Goal: Information Seeking & Learning: Compare options

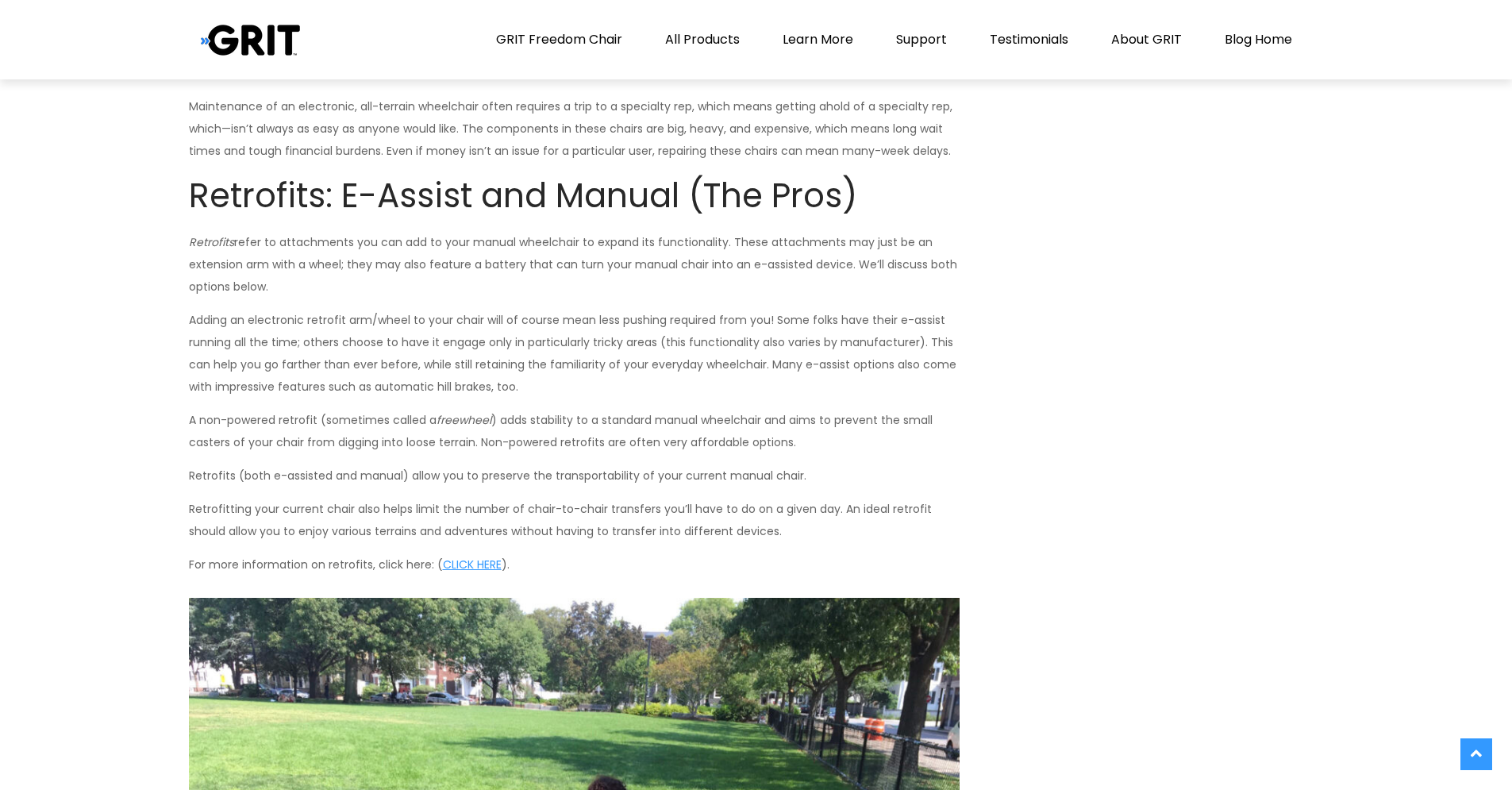
scroll to position [900, 0]
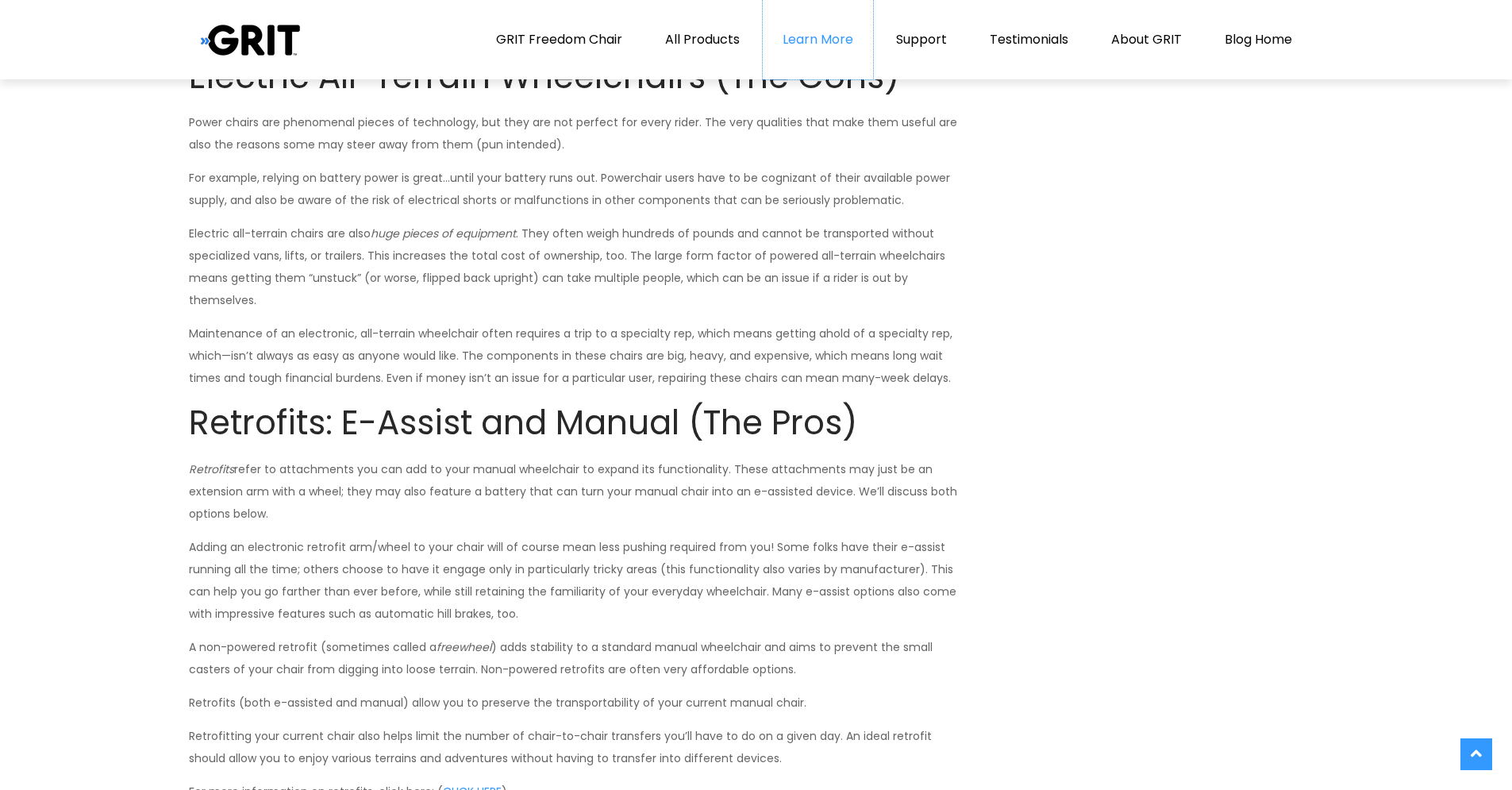
click at [830, 41] on link "Learn More" at bounding box center [818, 39] width 110 height 79
click at [1124, 43] on link "About GRIT" at bounding box center [1146, 39] width 110 height 79
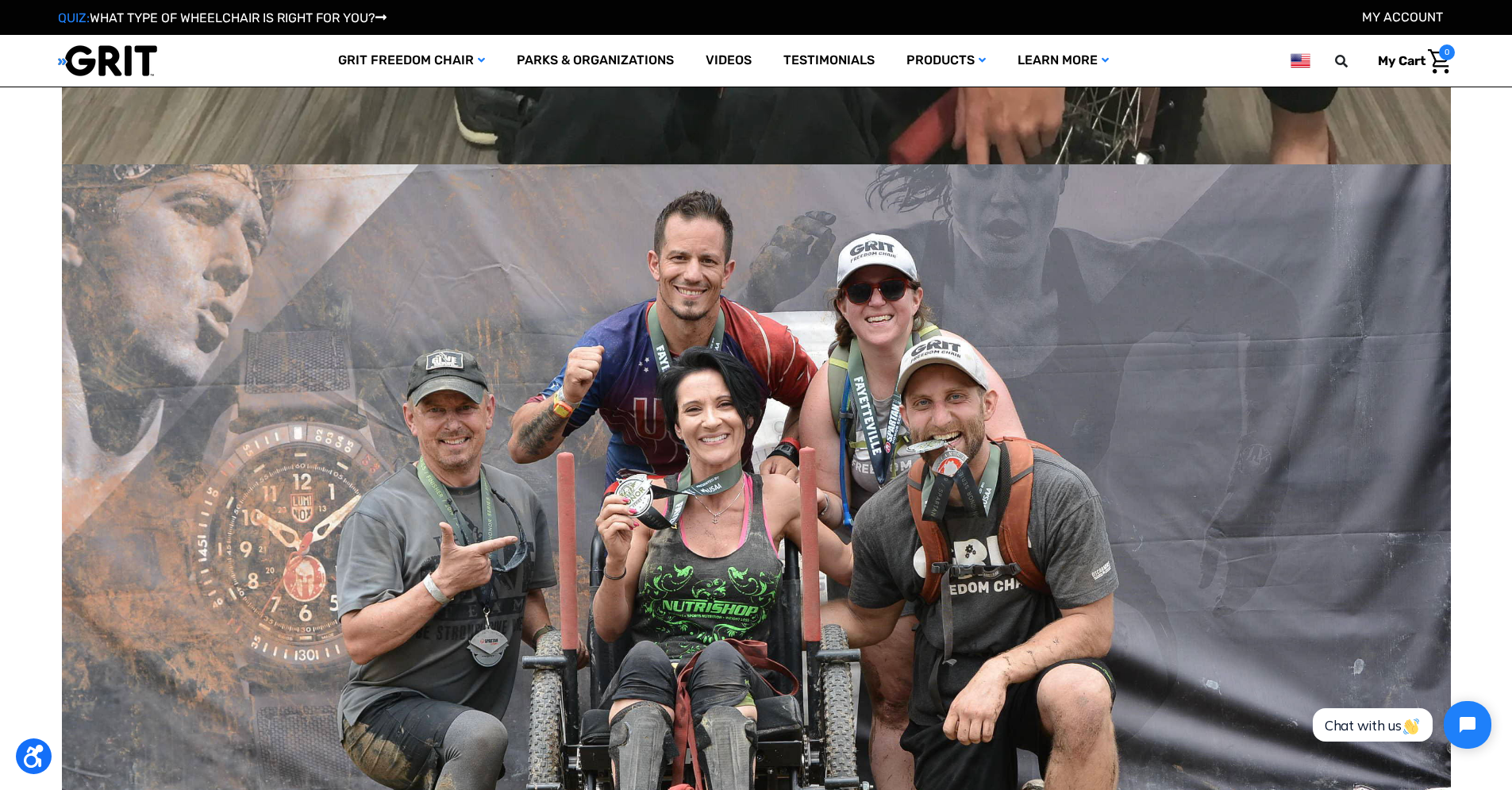
scroll to position [2070, 0]
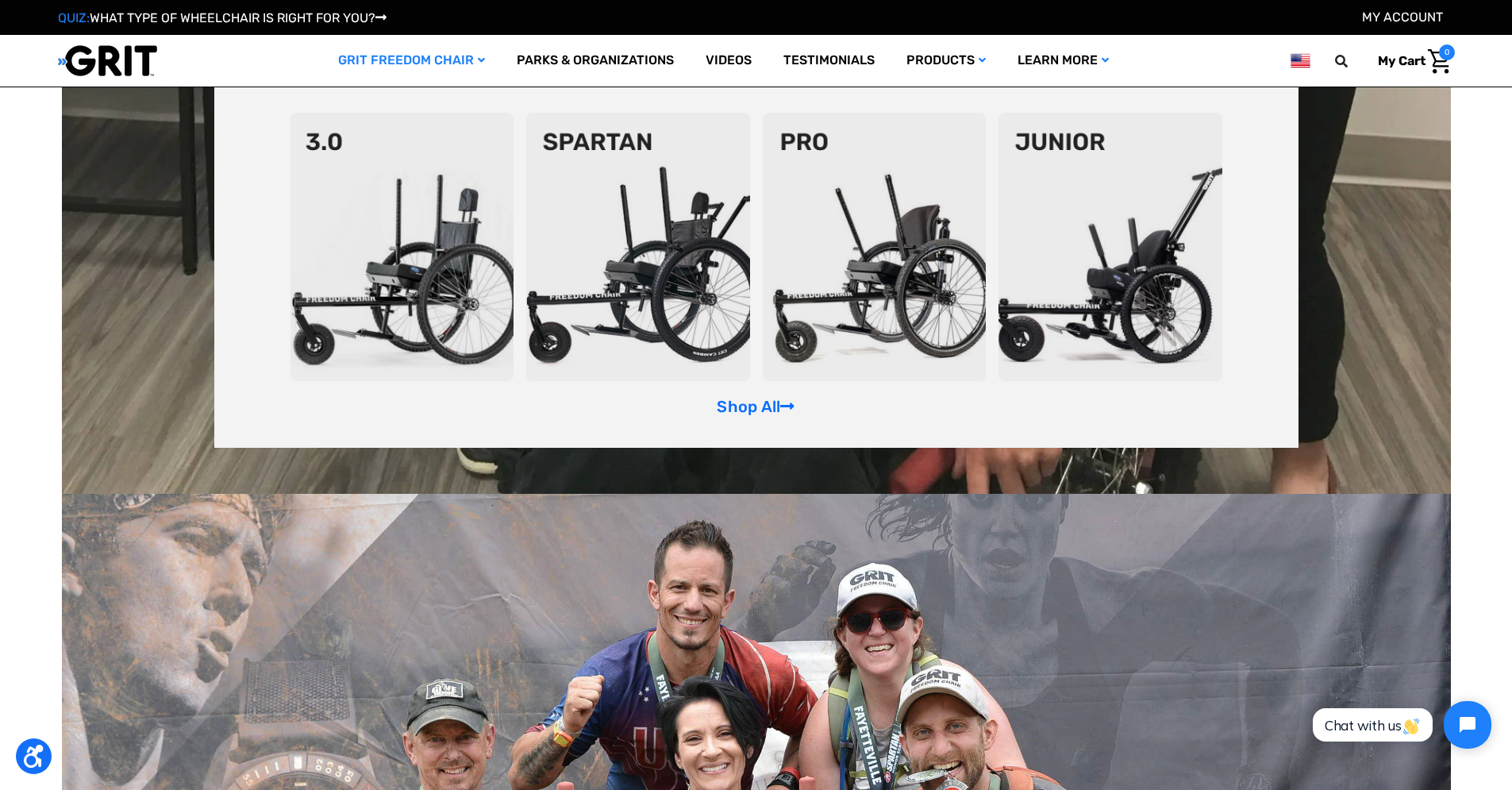
click at [413, 253] on img at bounding box center [402, 247] width 224 height 268
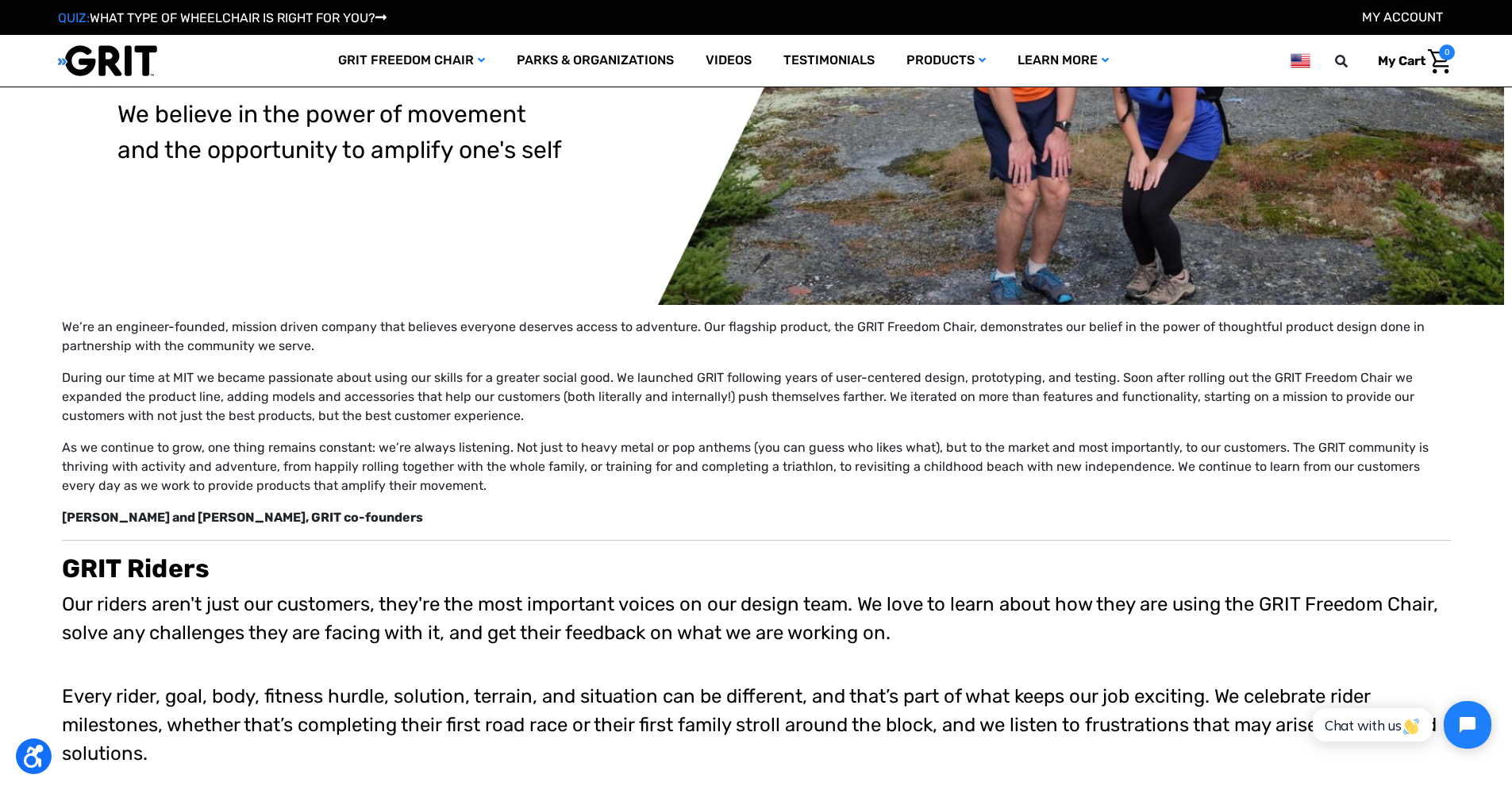
scroll to position [50, 0]
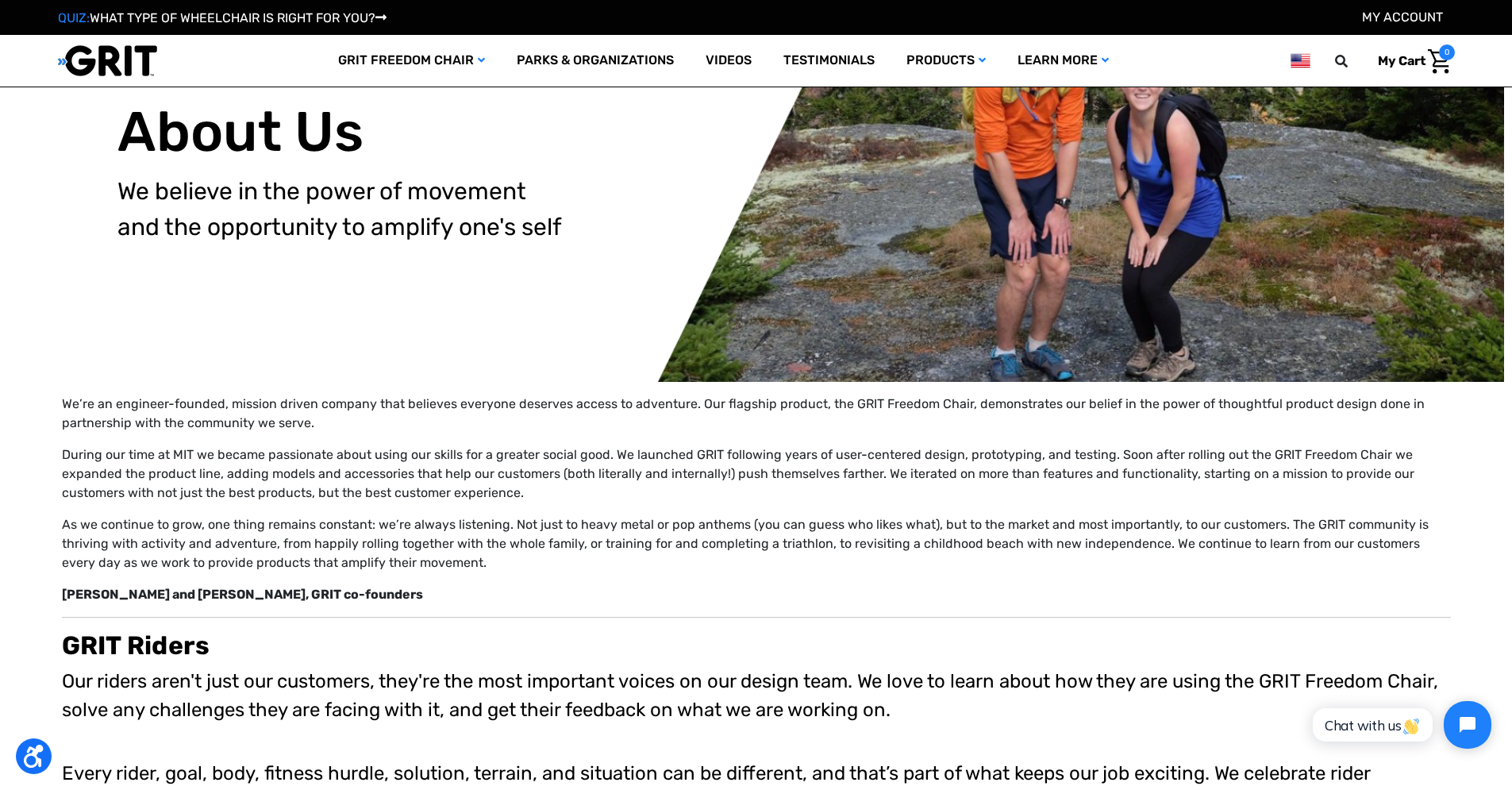
click at [250, 17] on link "QUIZ: WHAT TYPE OF WHEELCHAIR IS RIGHT FOR YOU?" at bounding box center [222, 17] width 328 height 15
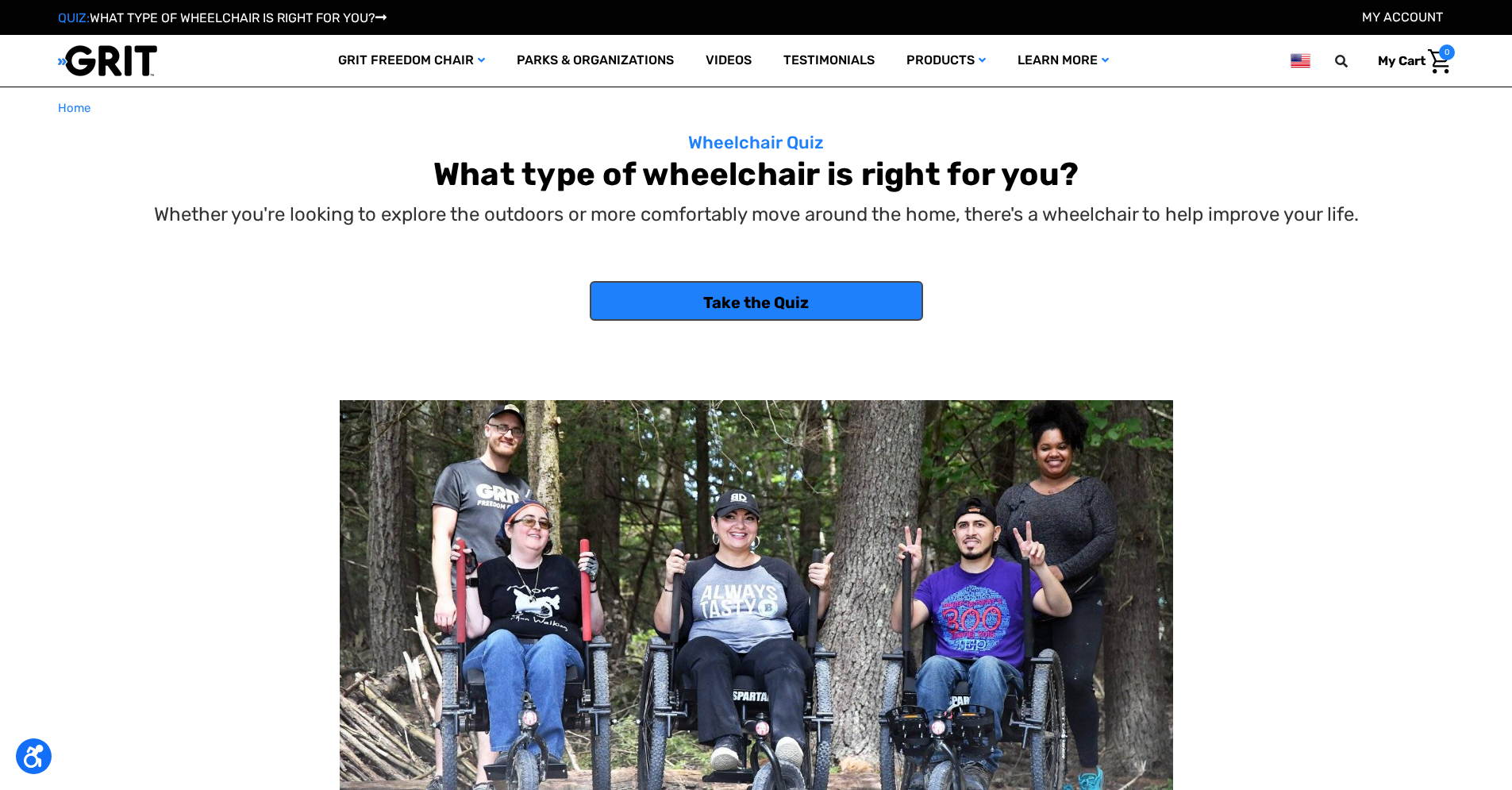
click at [774, 305] on link "Take the Quiz" at bounding box center [756, 301] width 334 height 40
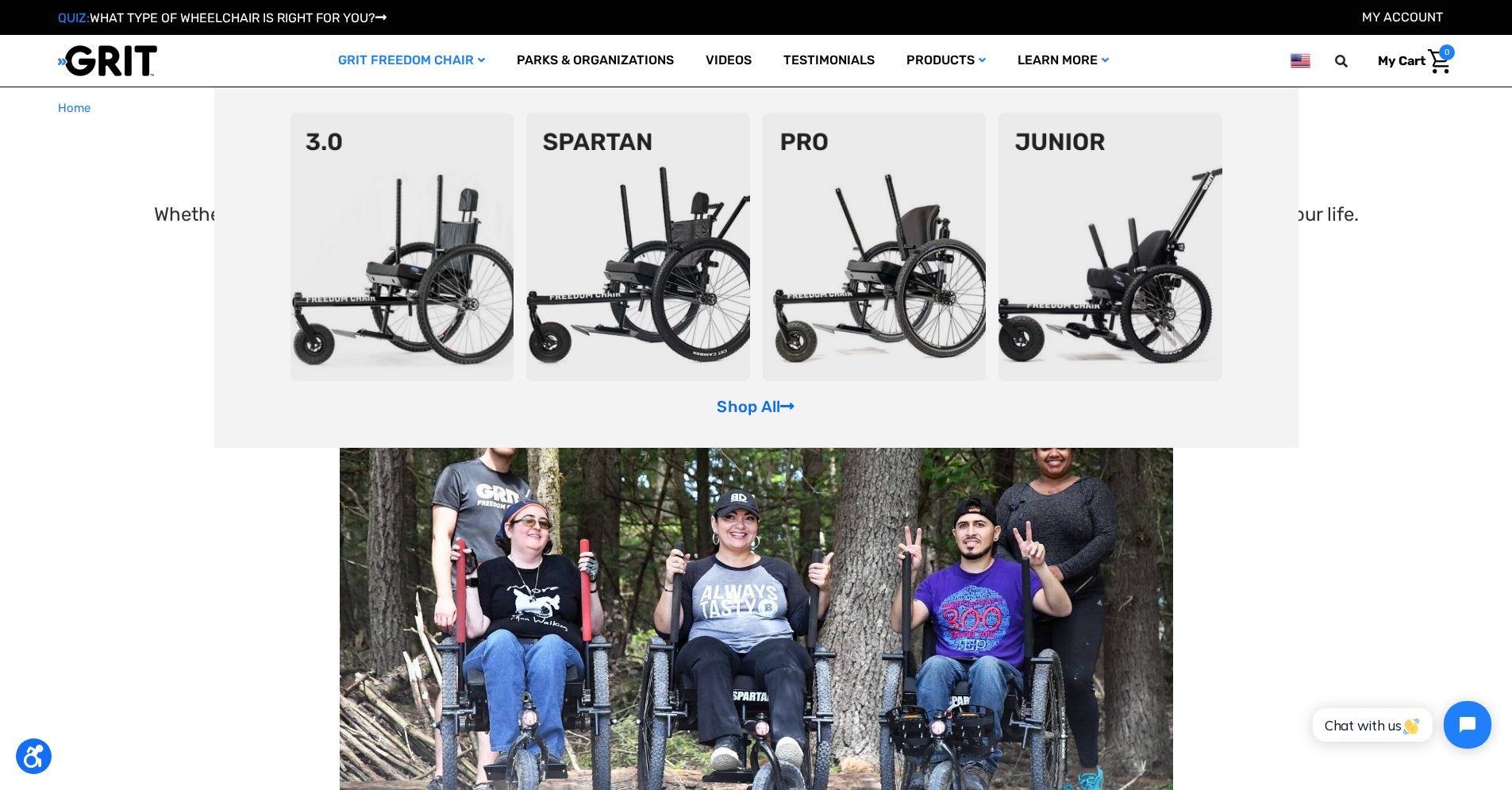
click at [640, 177] on img at bounding box center [639, 247] width 224 height 268
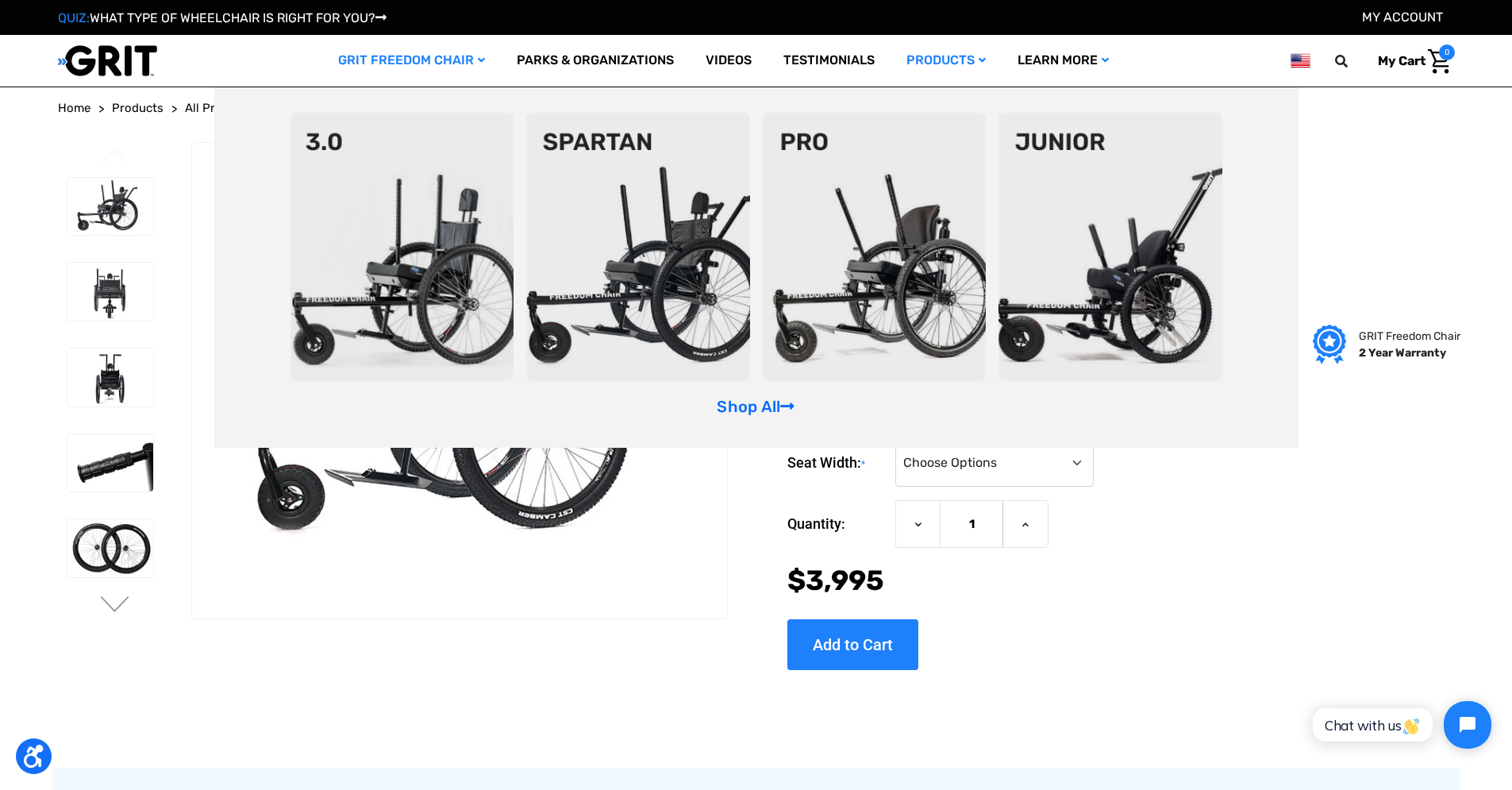
click at [859, 184] on img at bounding box center [875, 247] width 224 height 268
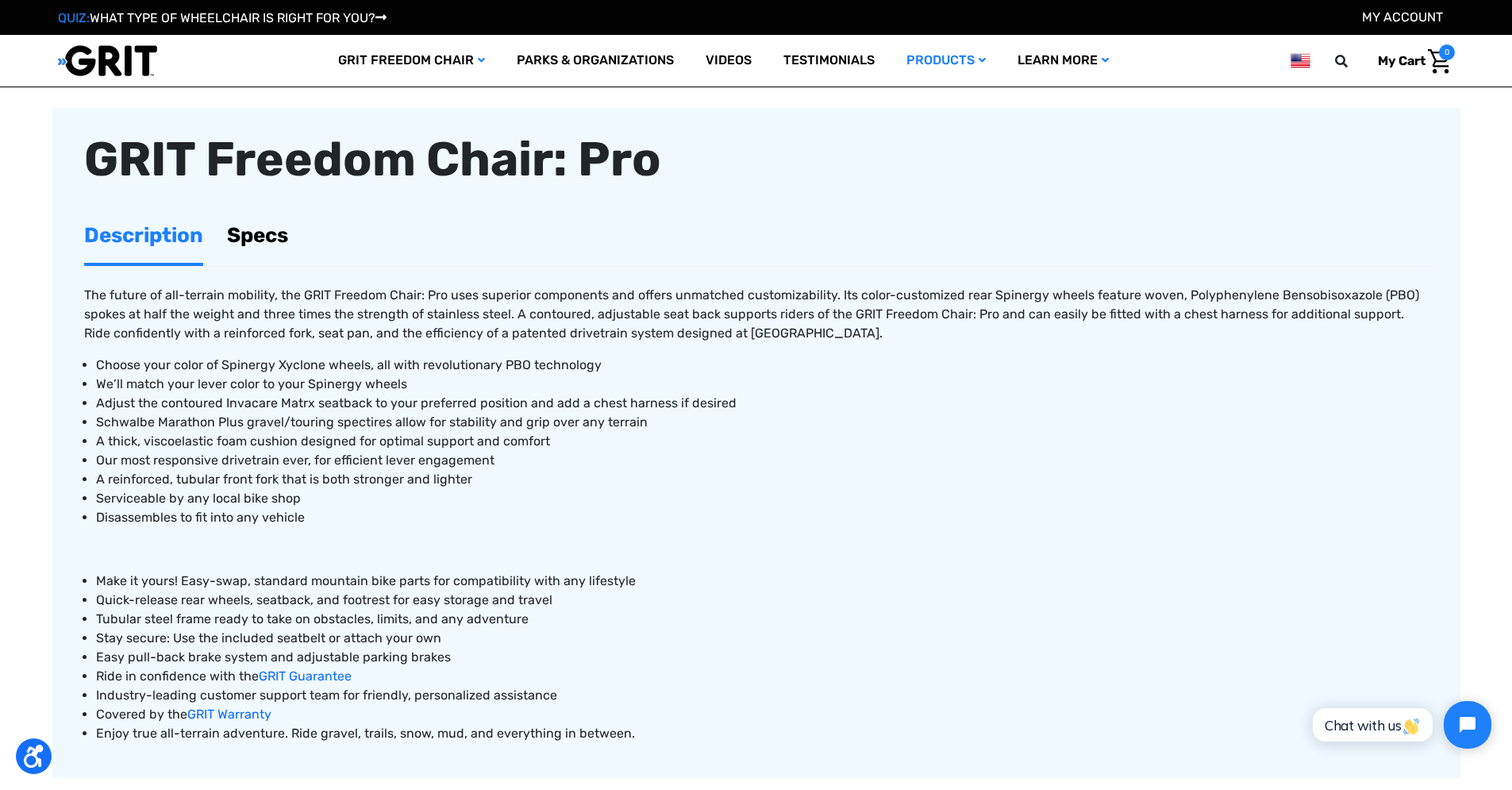
scroll to position [683, 0]
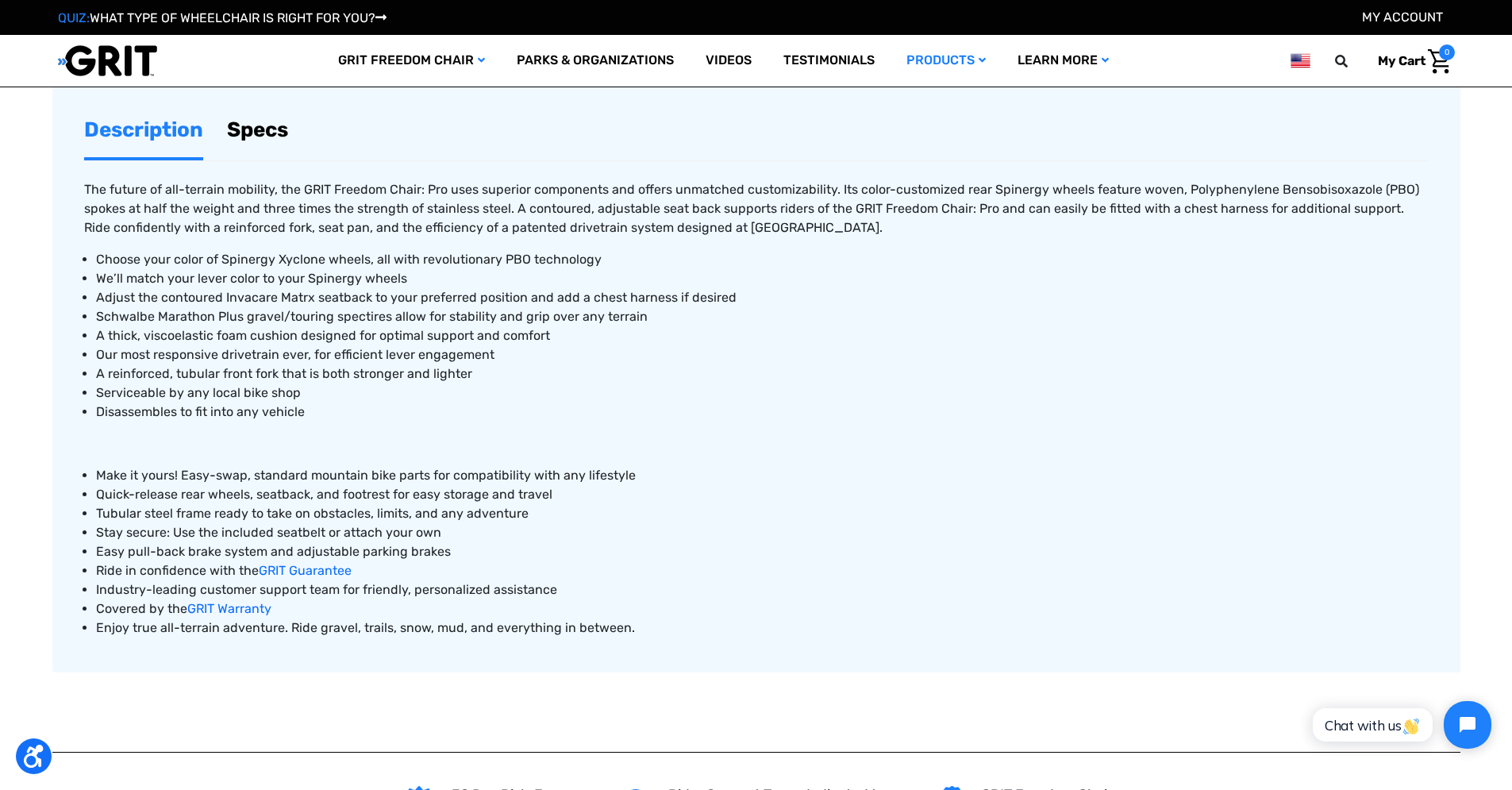
click at [257, 137] on link "Specs" at bounding box center [257, 130] width 61 height 55
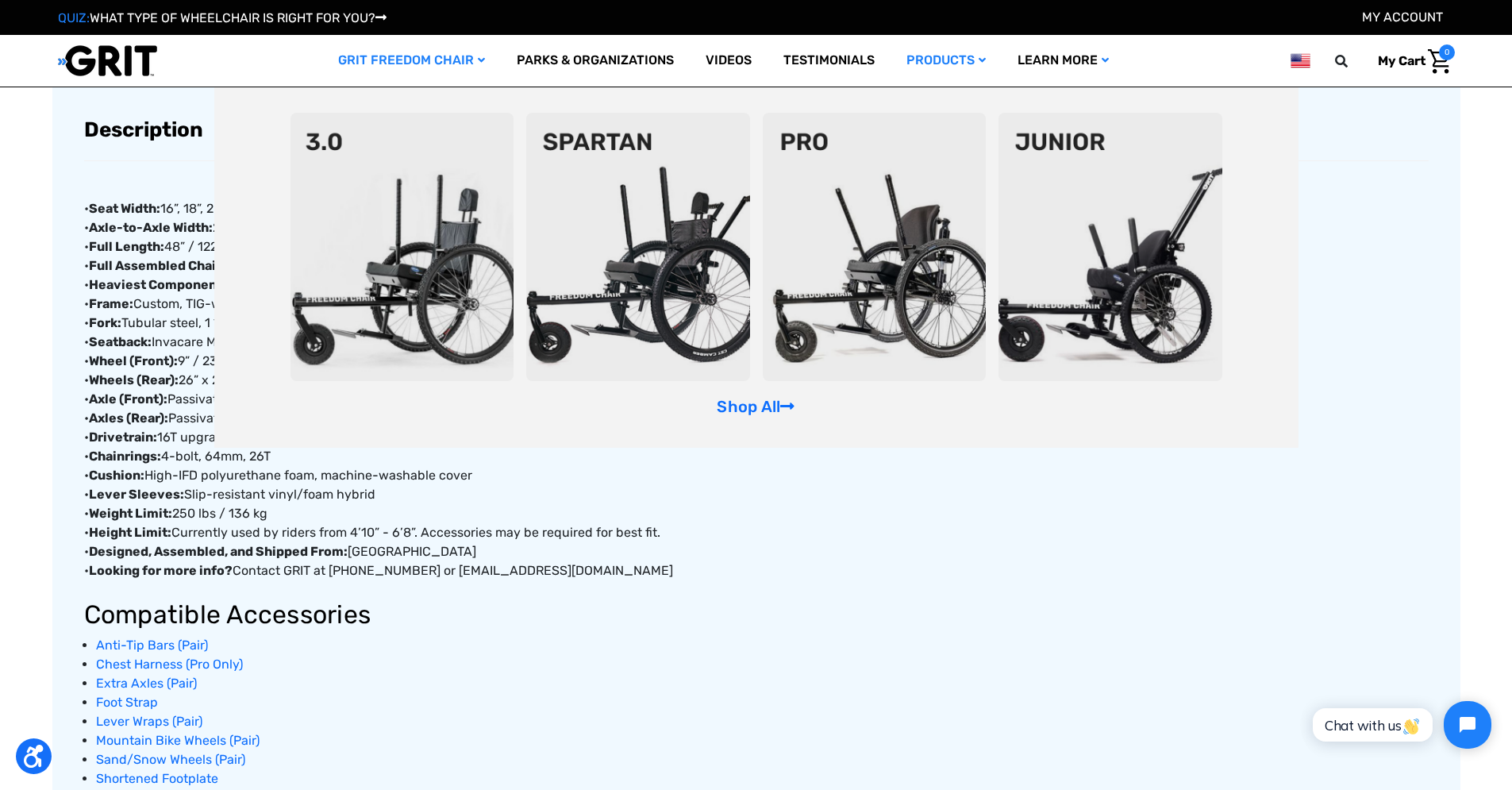
click at [389, 215] on img at bounding box center [402, 247] width 224 height 268
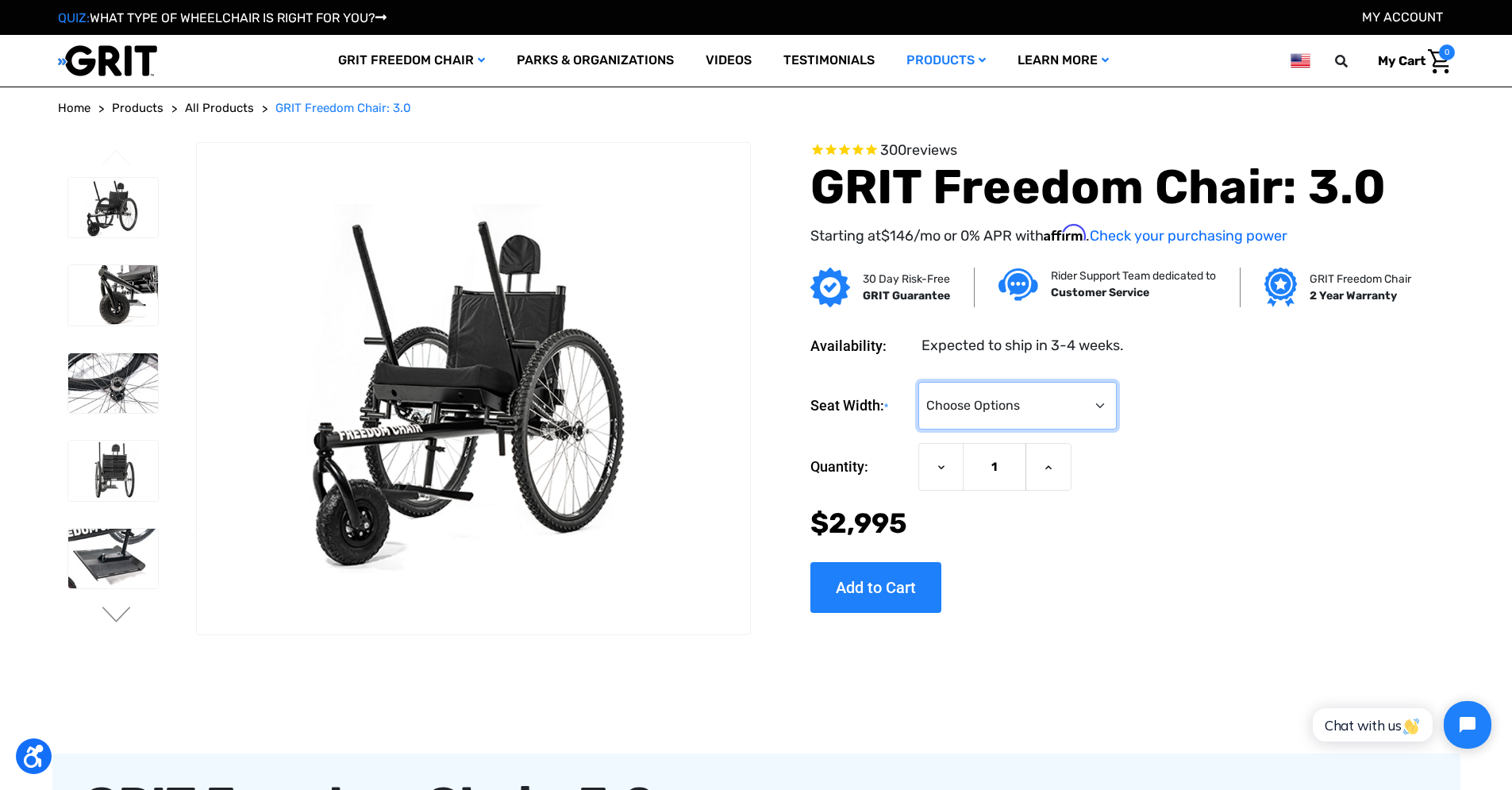
click at [1012, 413] on select "Choose Options 16" 18" 20"" at bounding box center [1018, 406] width 198 height 47
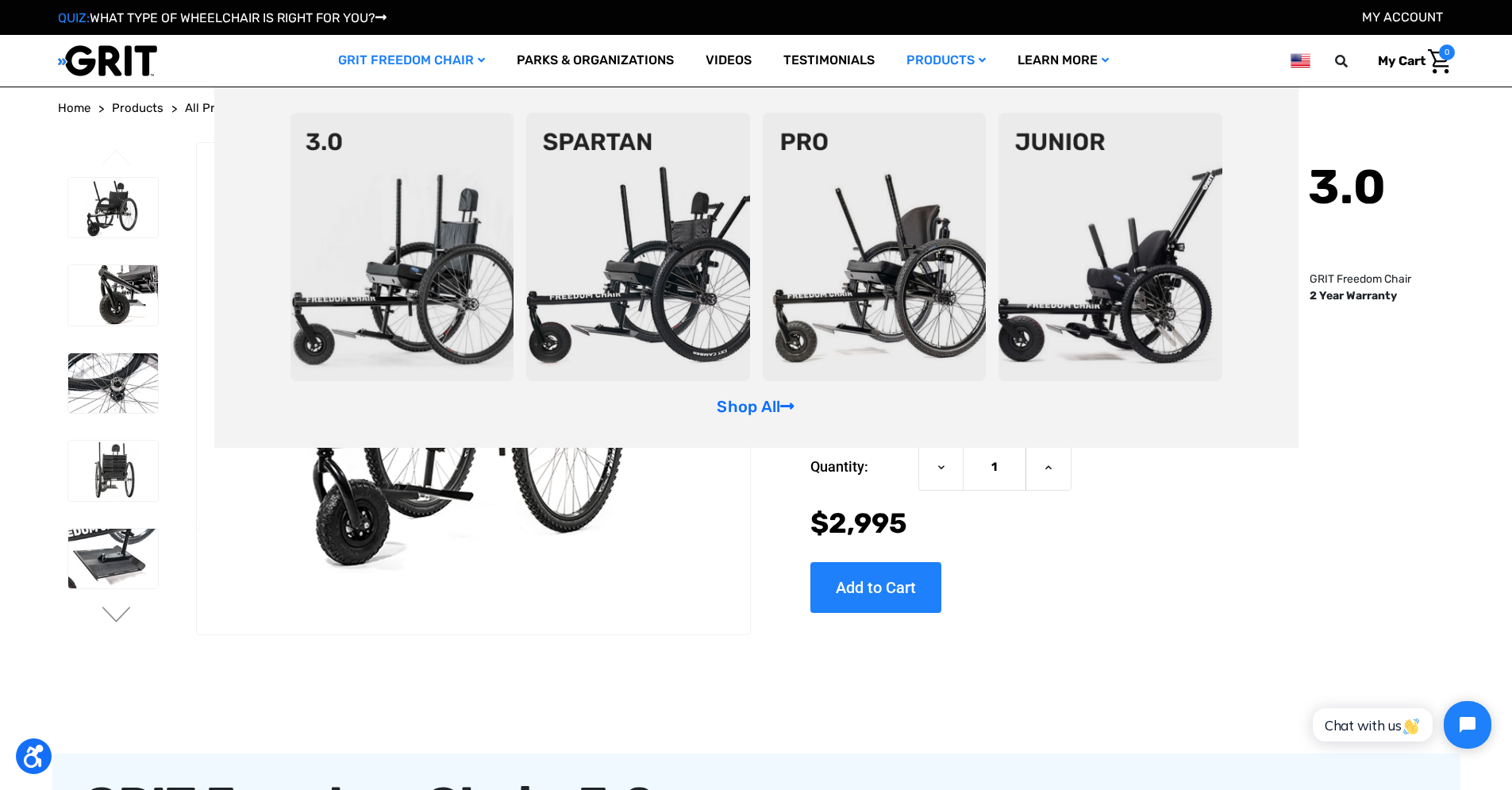
click at [612, 167] on img at bounding box center [639, 247] width 224 height 268
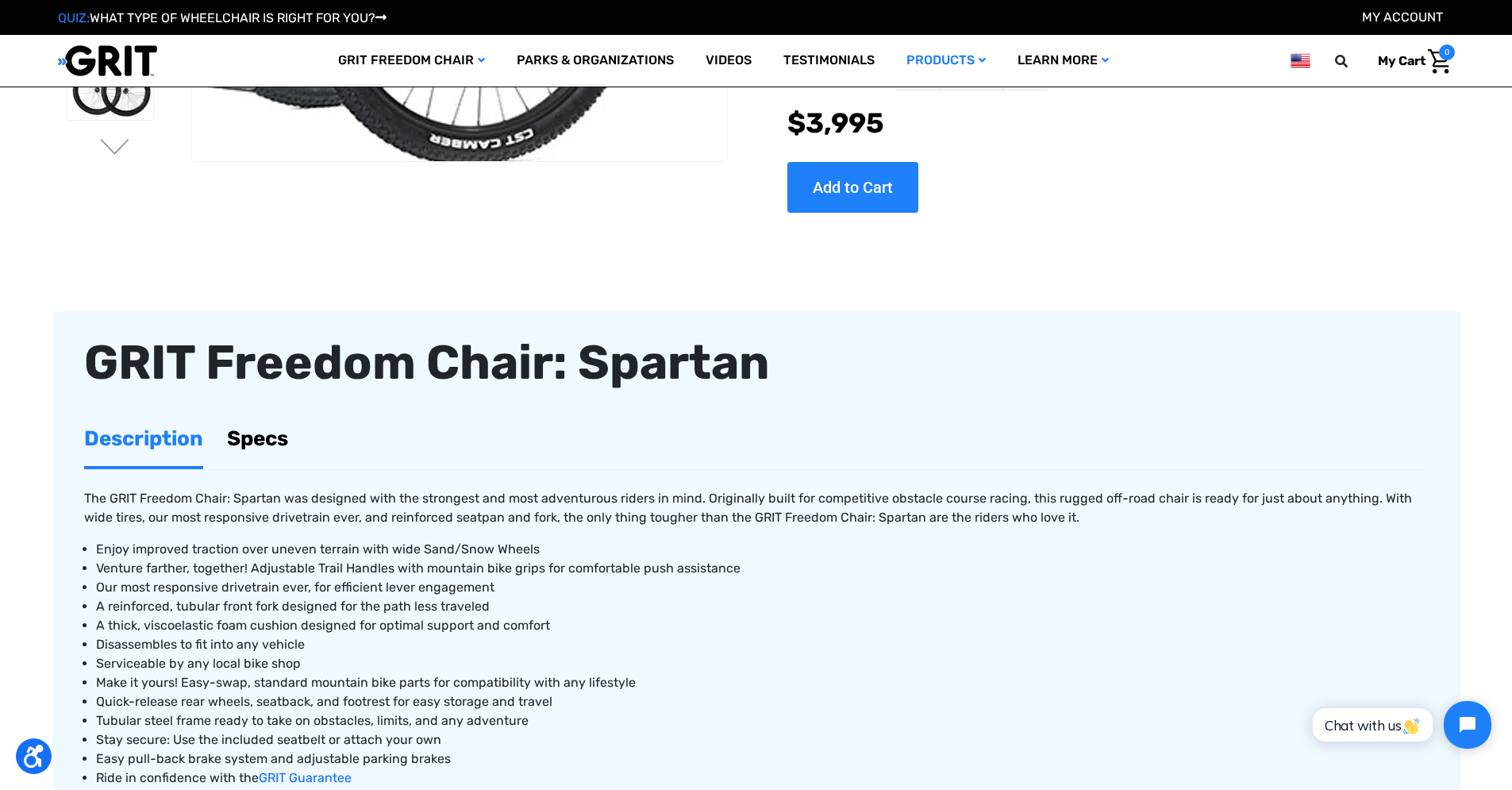
scroll to position [294, 0]
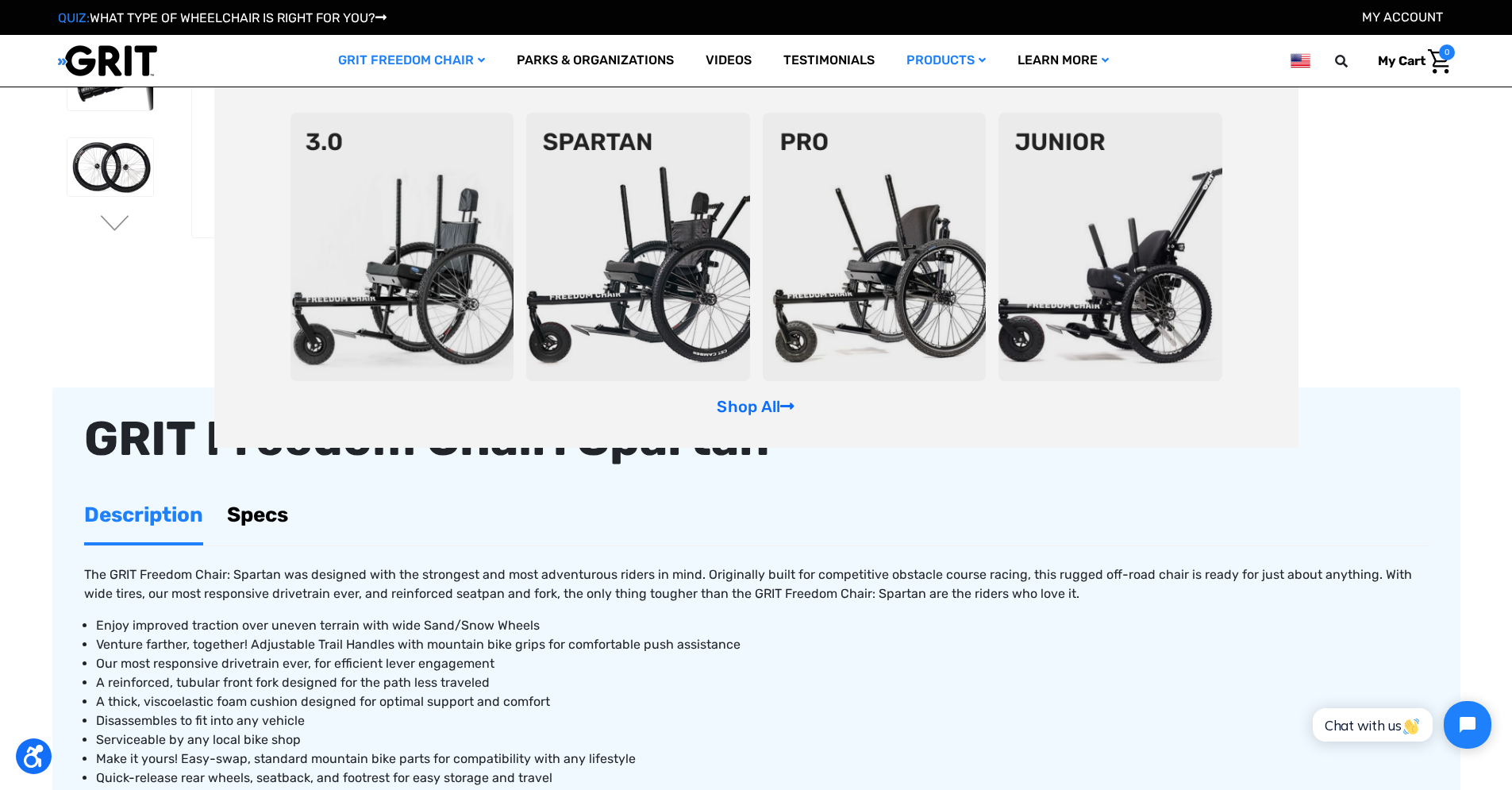
click at [408, 137] on img at bounding box center [402, 247] width 224 height 268
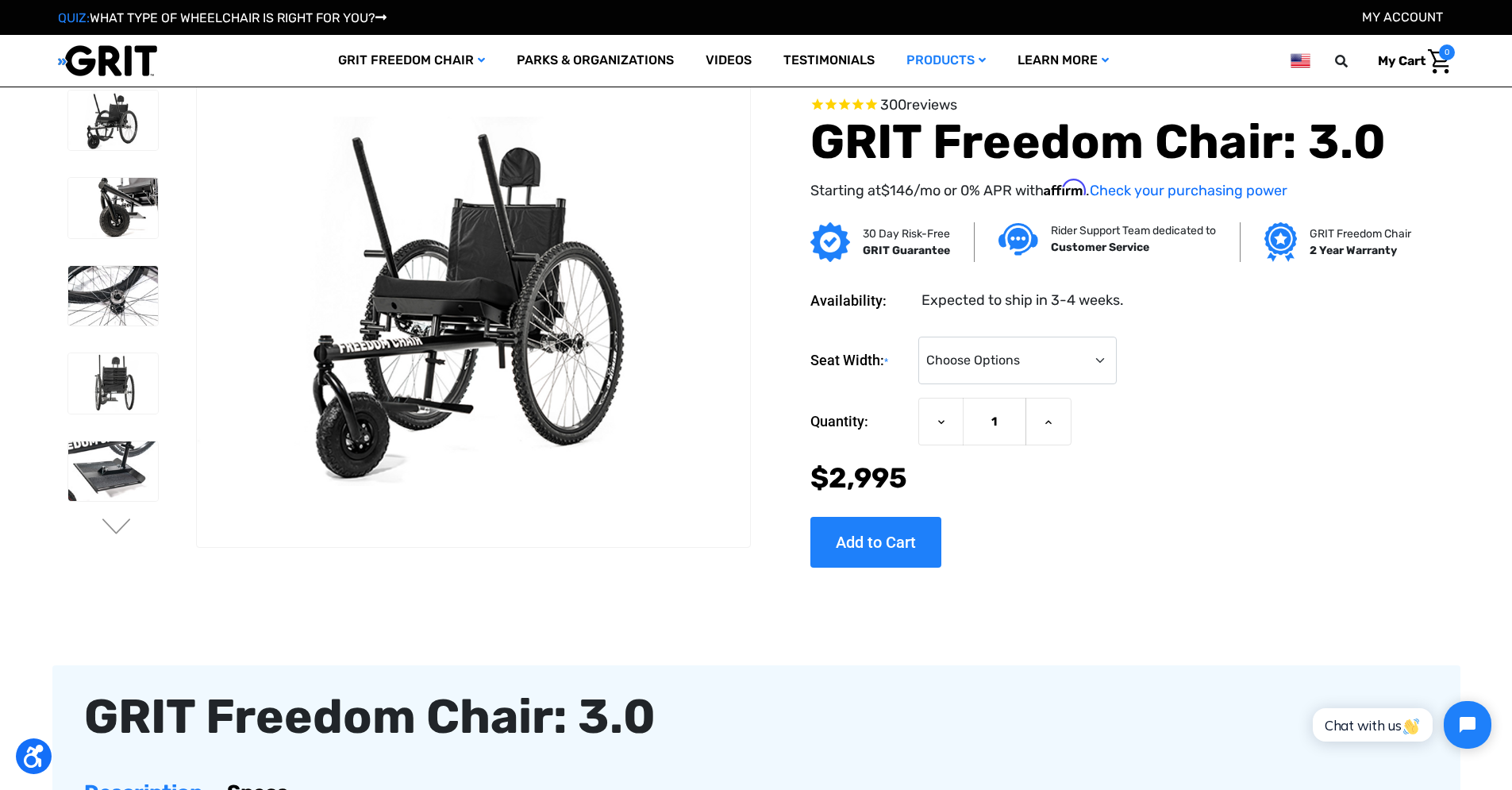
scroll to position [485, 0]
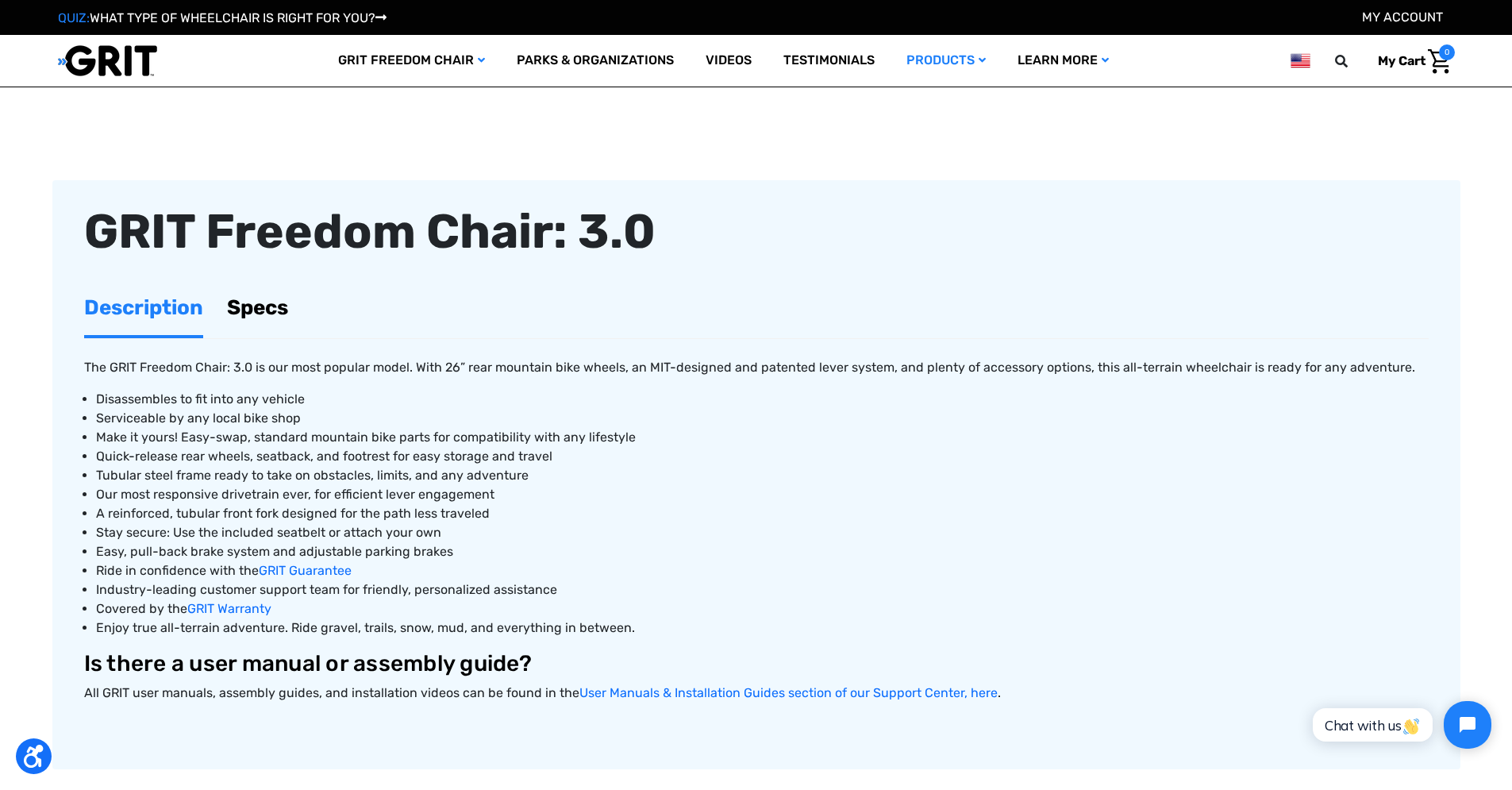
click at [278, 309] on link "Specs" at bounding box center [257, 308] width 61 height 55
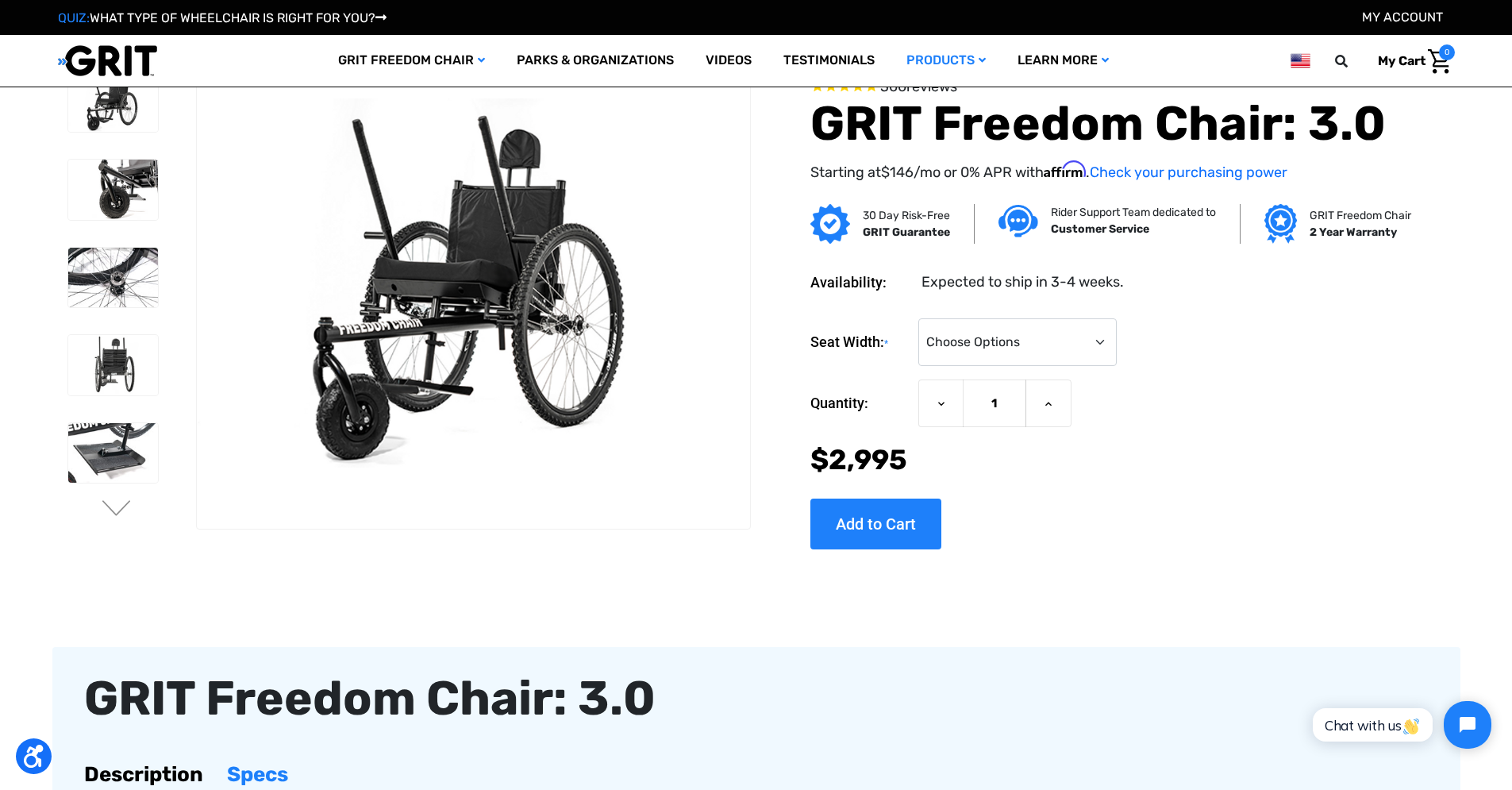
scroll to position [0, 0]
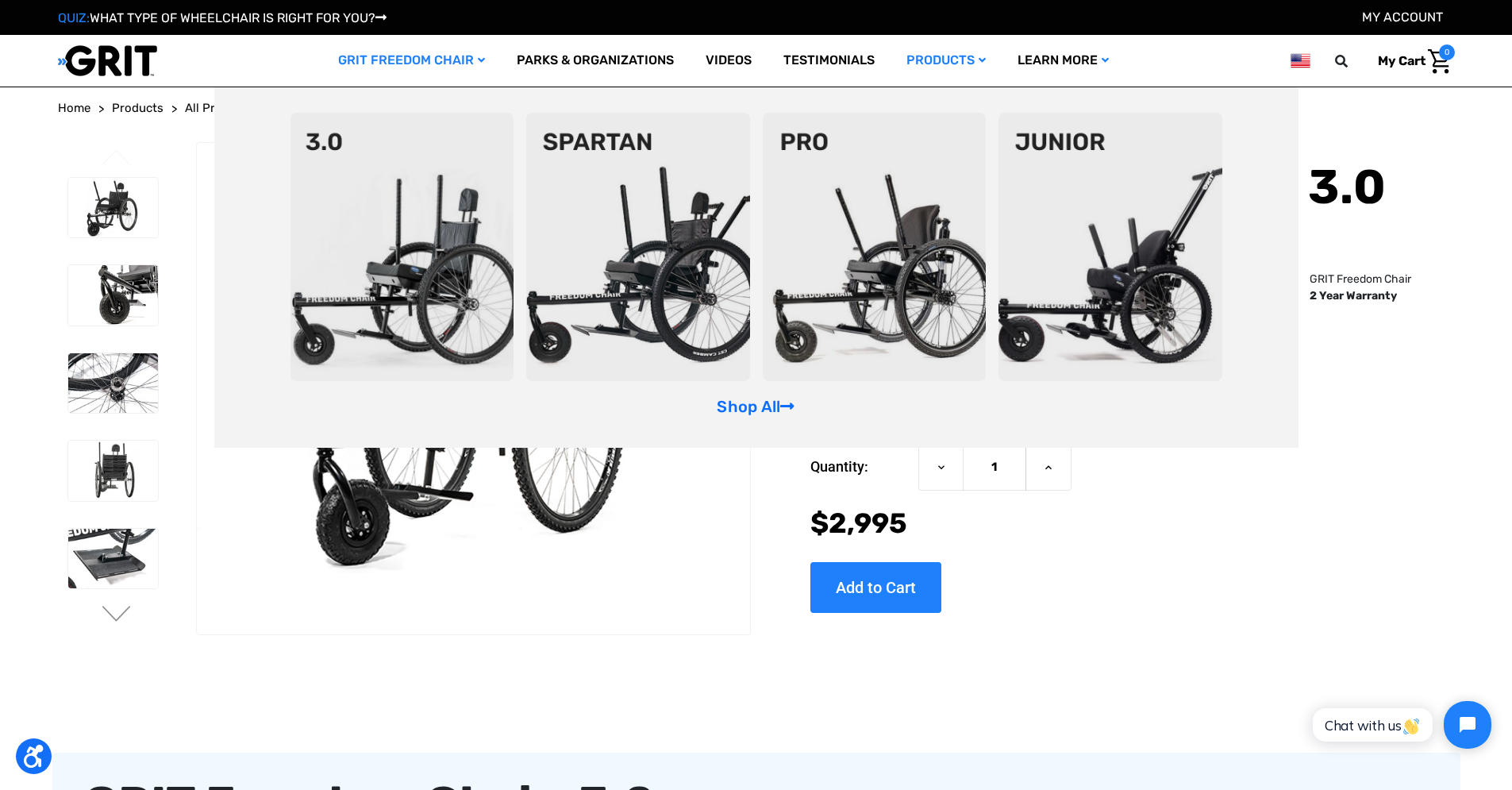
click at [610, 170] on img at bounding box center [639, 247] width 224 height 268
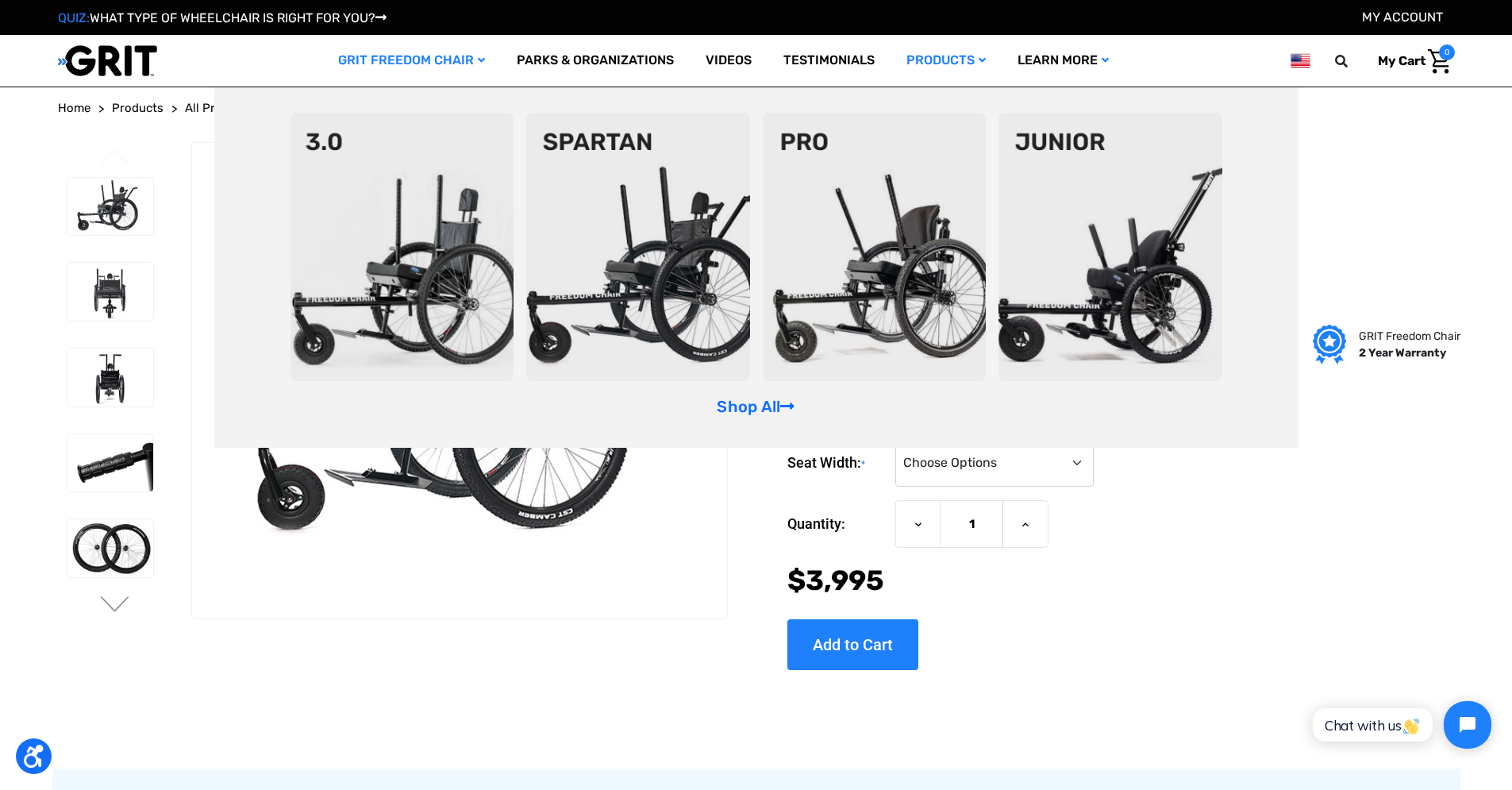
click at [820, 198] on img at bounding box center [875, 247] width 224 height 268
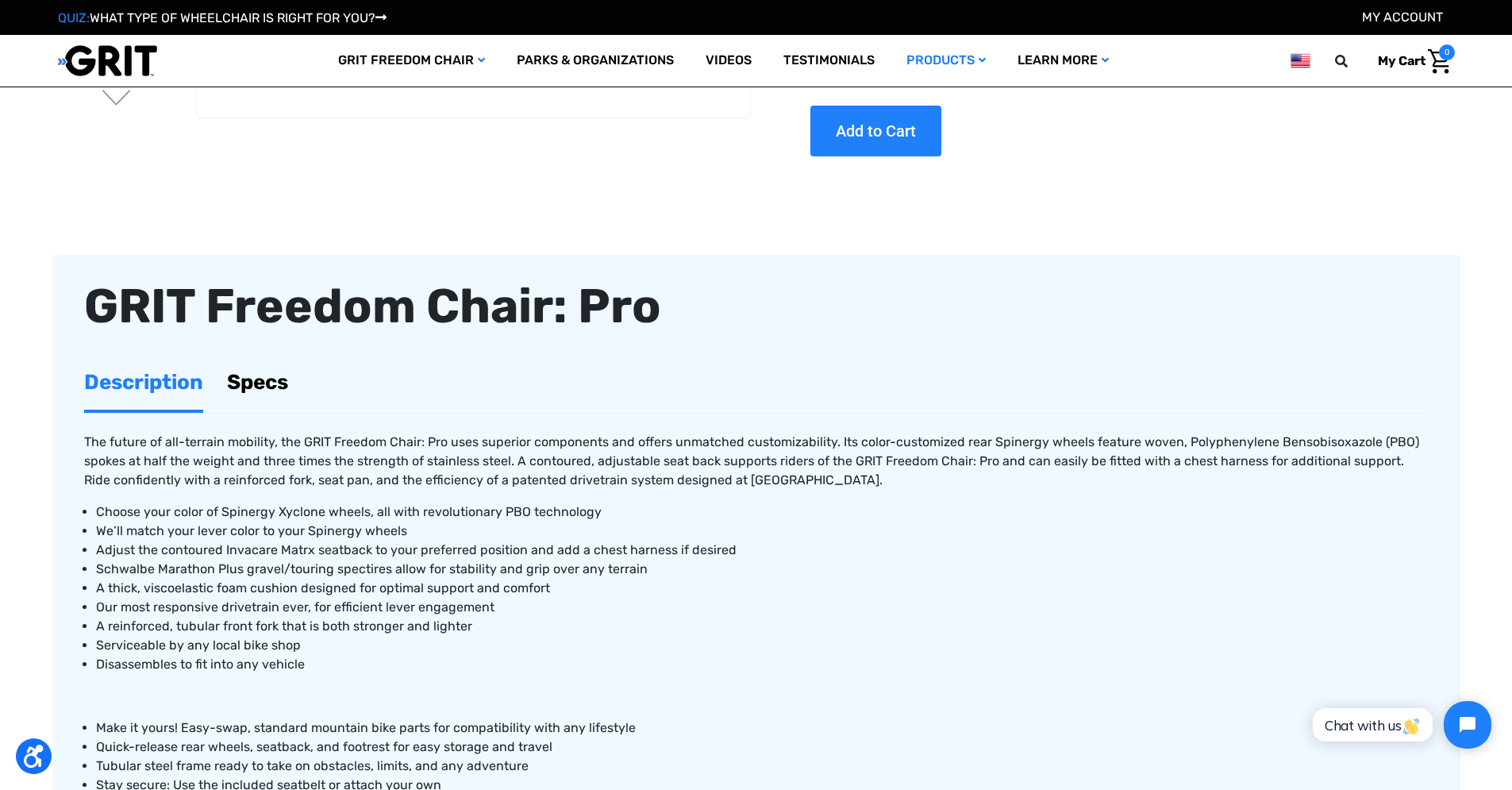
scroll to position [440, 0]
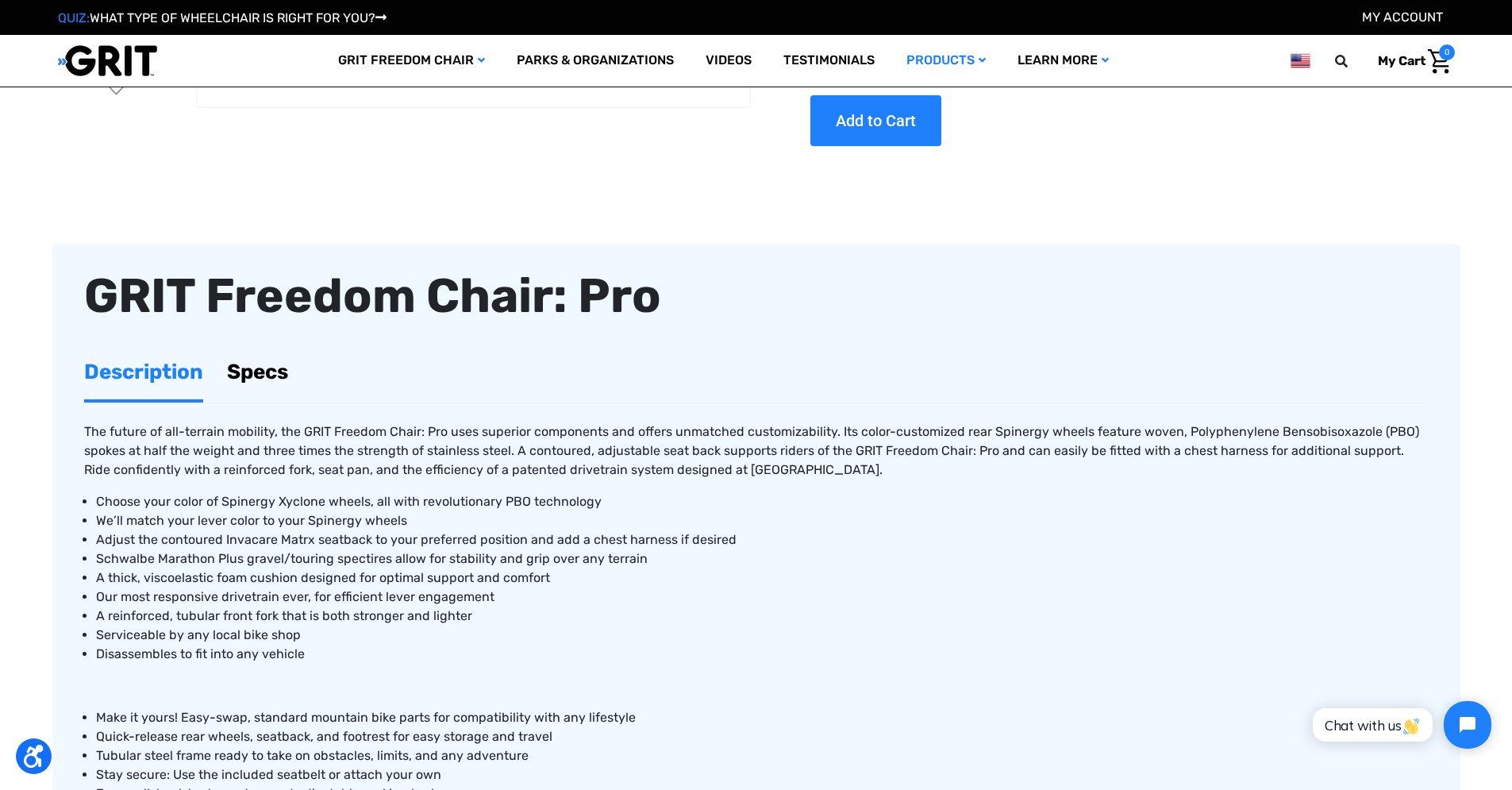
click at [264, 380] on link "Specs" at bounding box center [257, 372] width 61 height 55
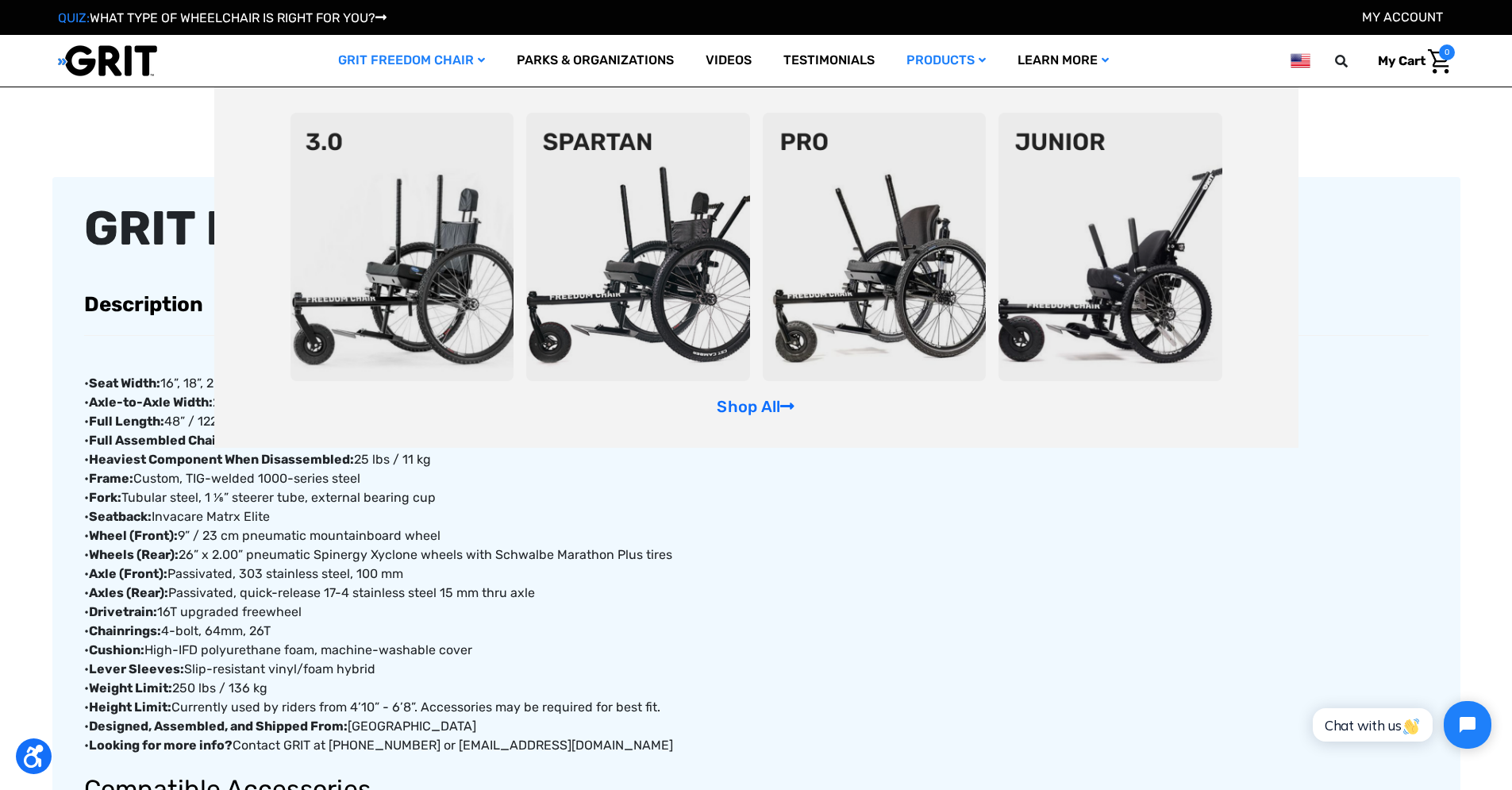
scroll to position [484, 0]
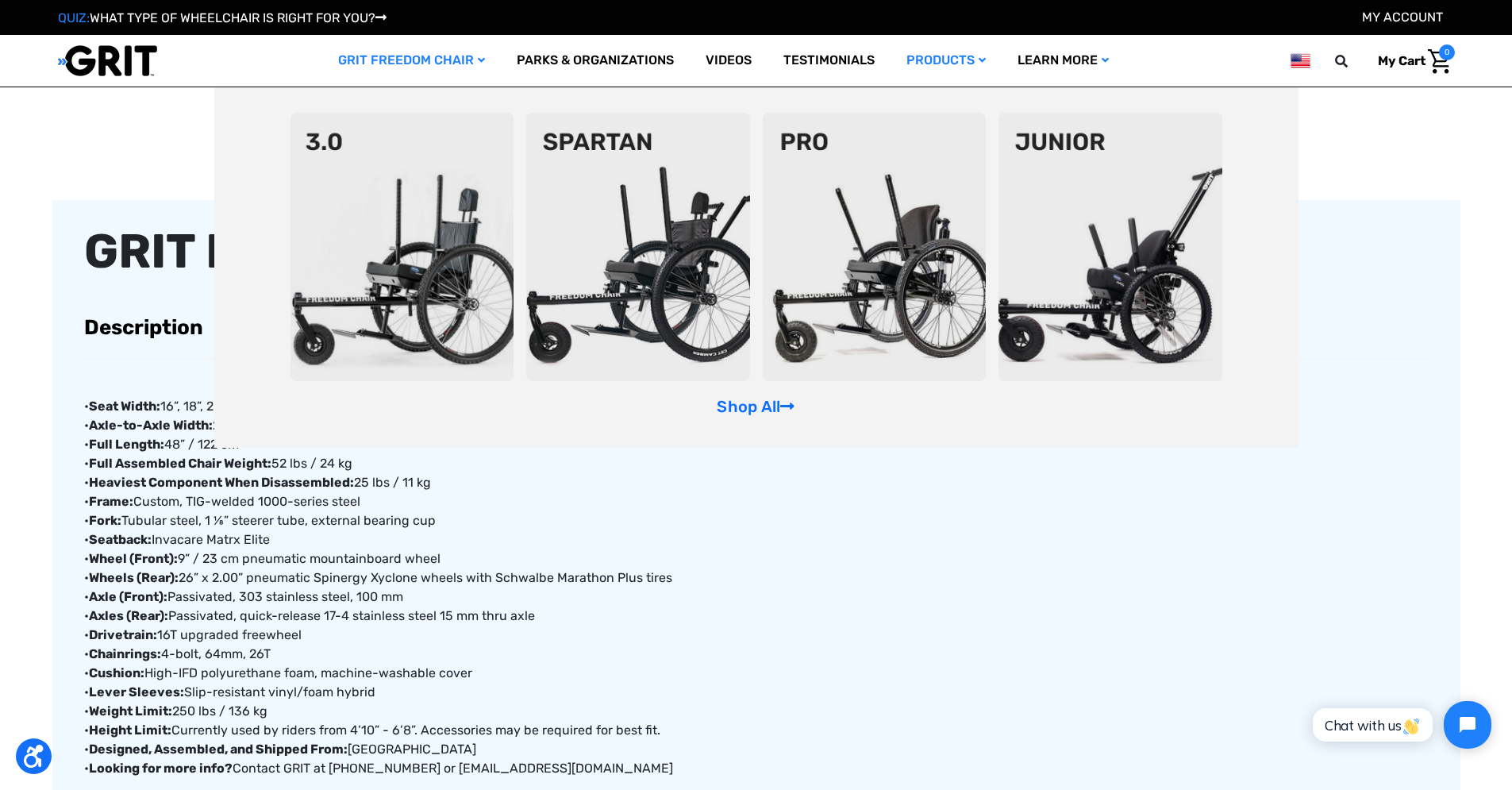
click at [408, 146] on img at bounding box center [402, 247] width 224 height 268
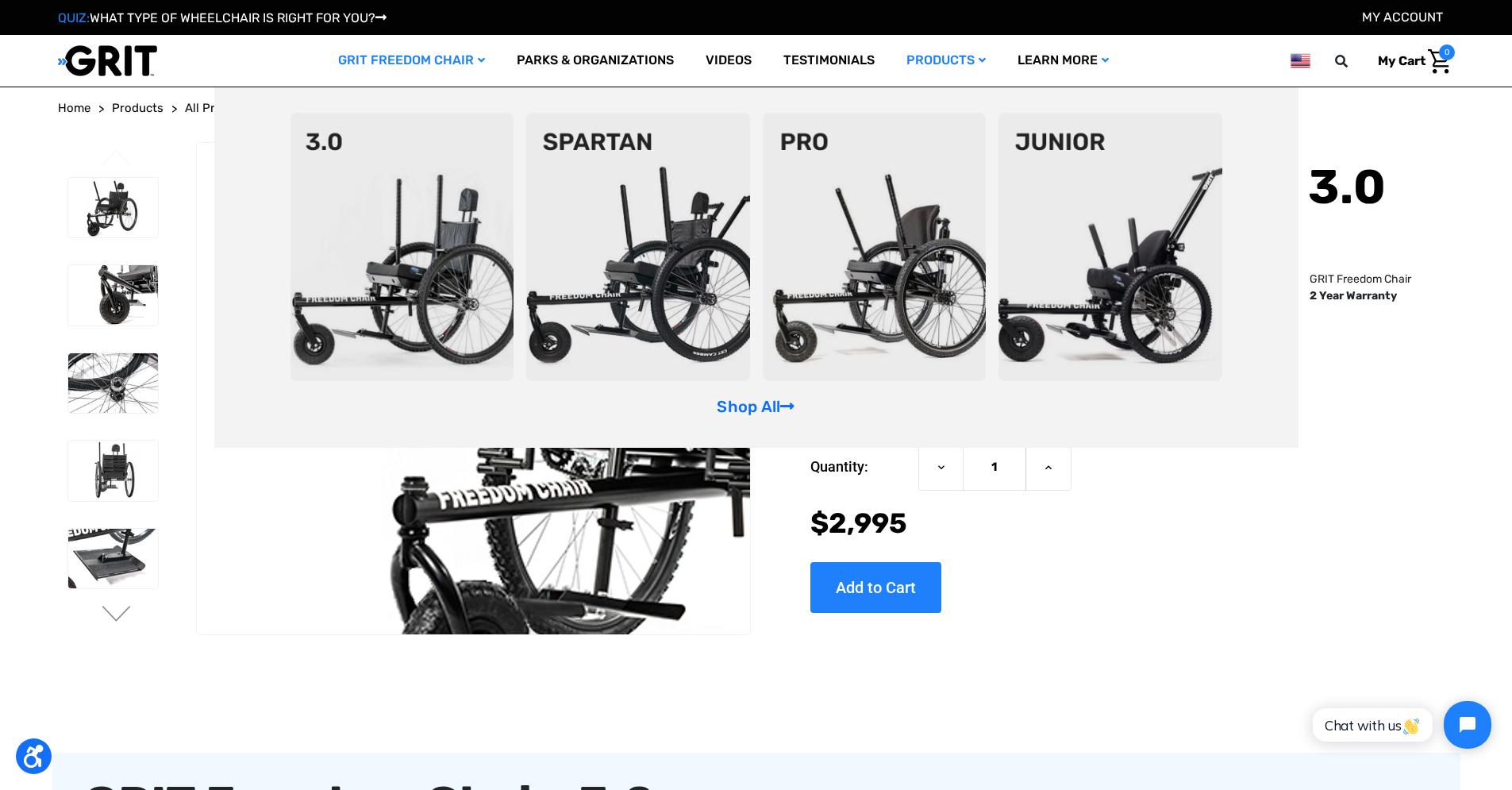
scroll to position [3, 0]
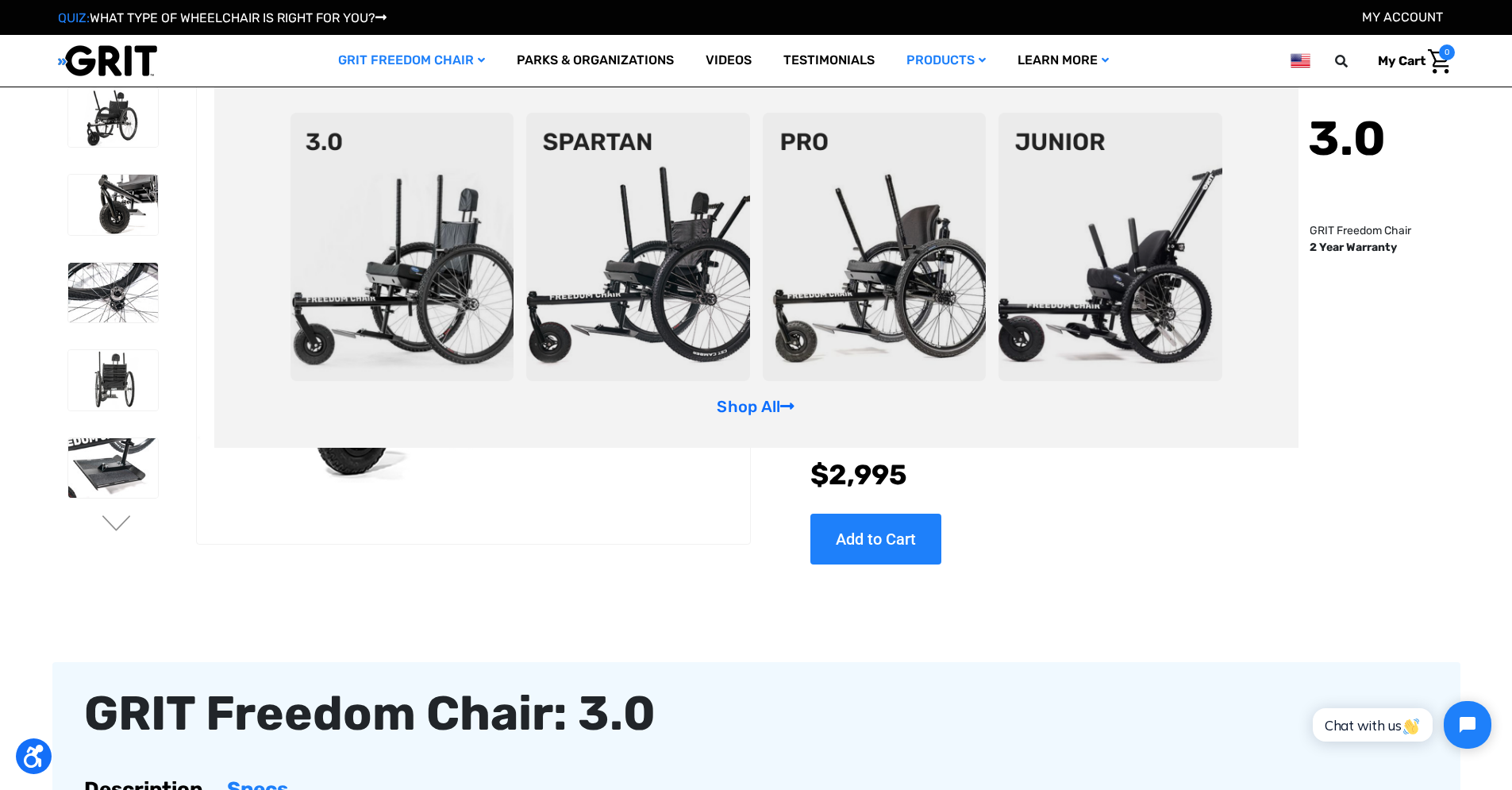
click at [803, 251] on img at bounding box center [875, 247] width 224 height 268
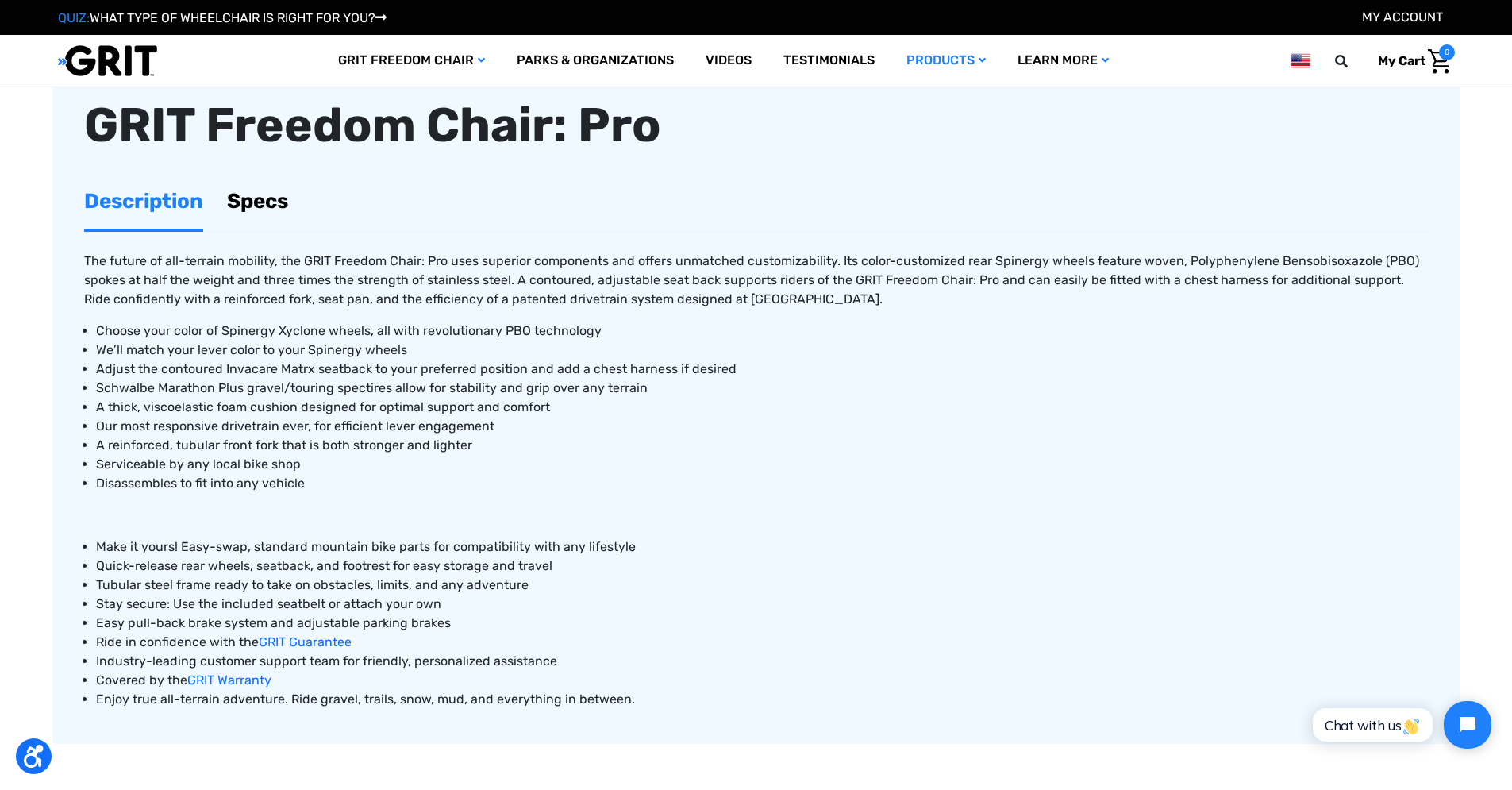
scroll to position [410, 0]
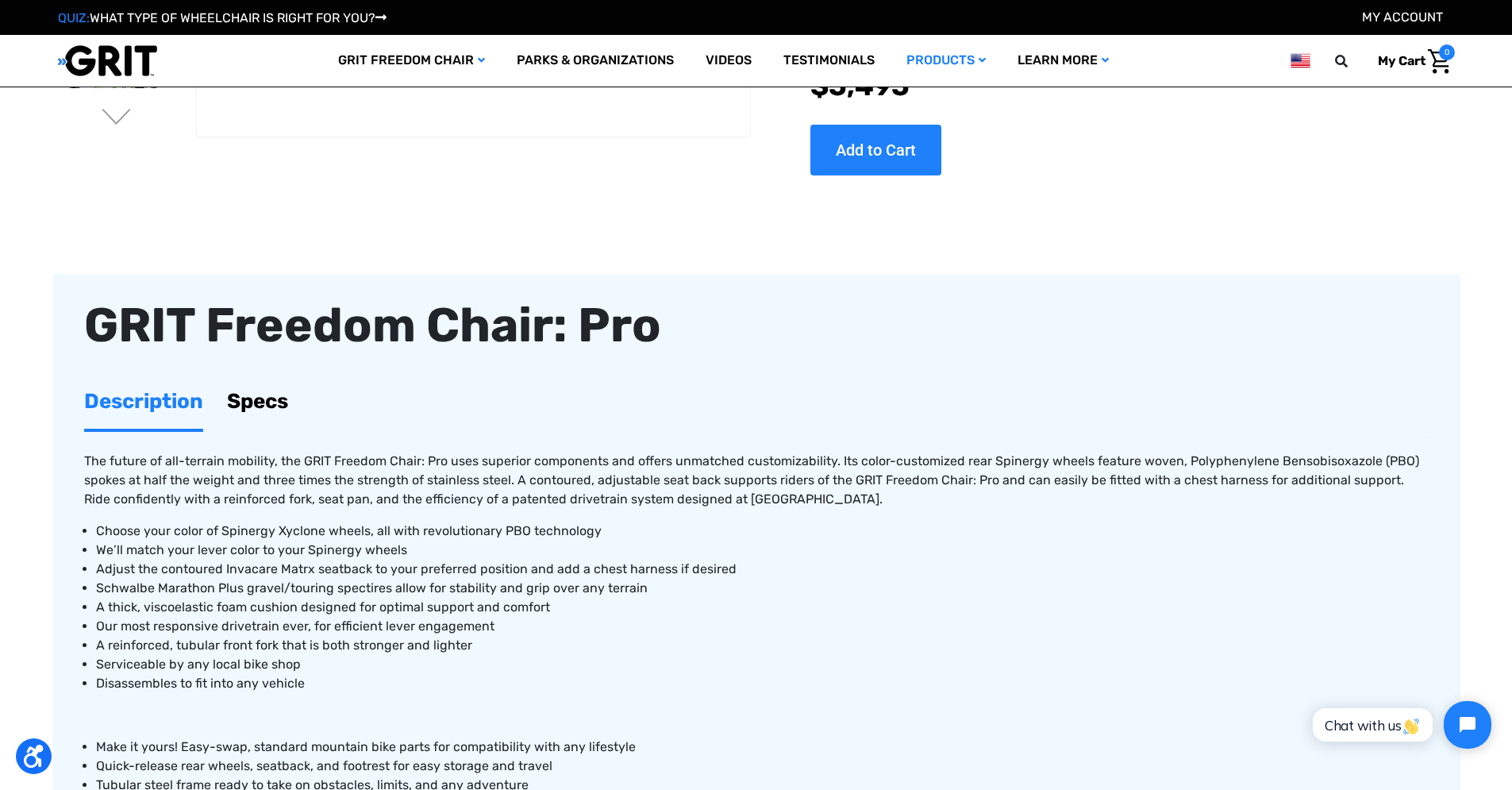
click at [287, 400] on link "Specs" at bounding box center [257, 401] width 61 height 55
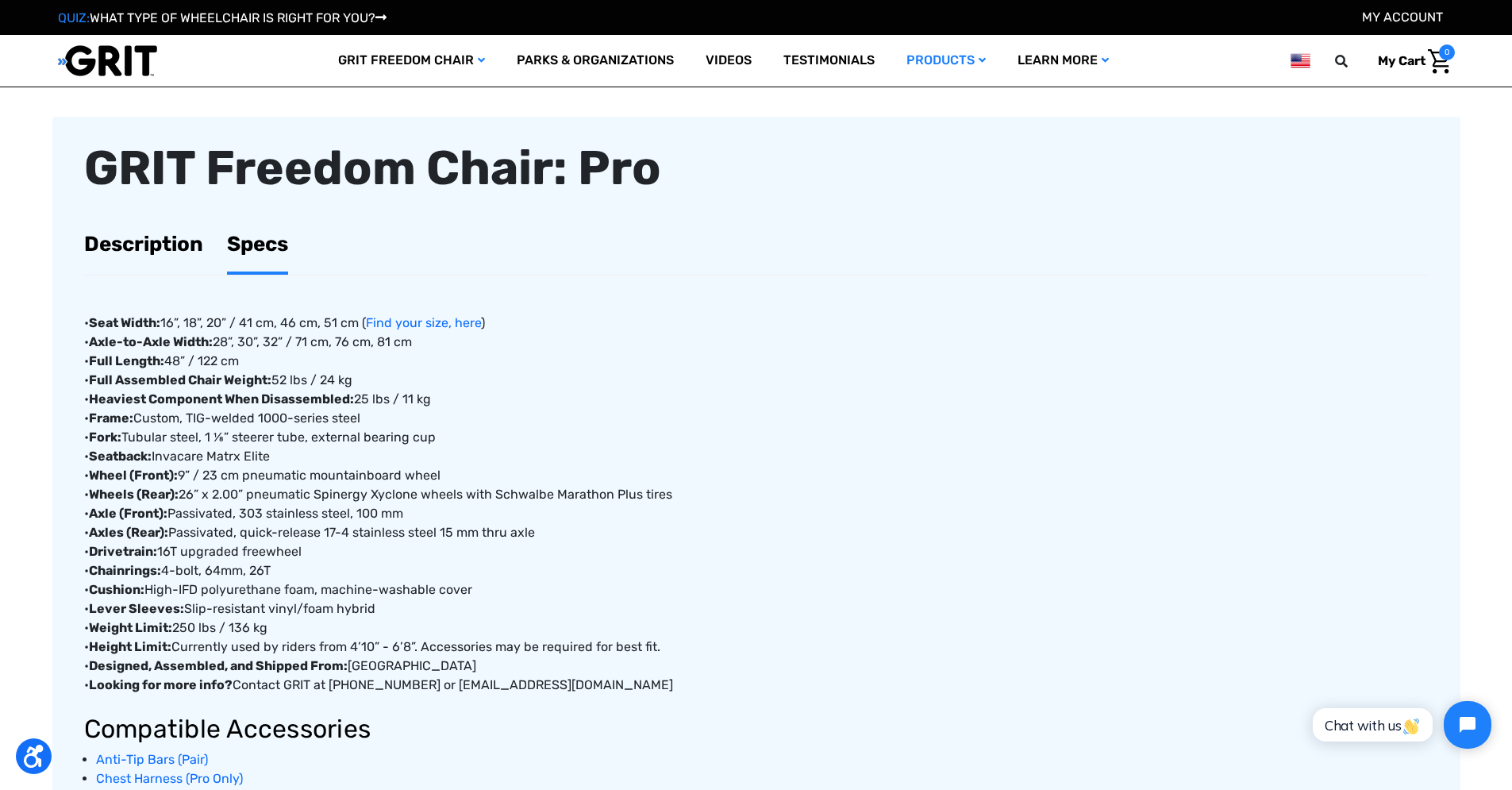
scroll to position [909, 0]
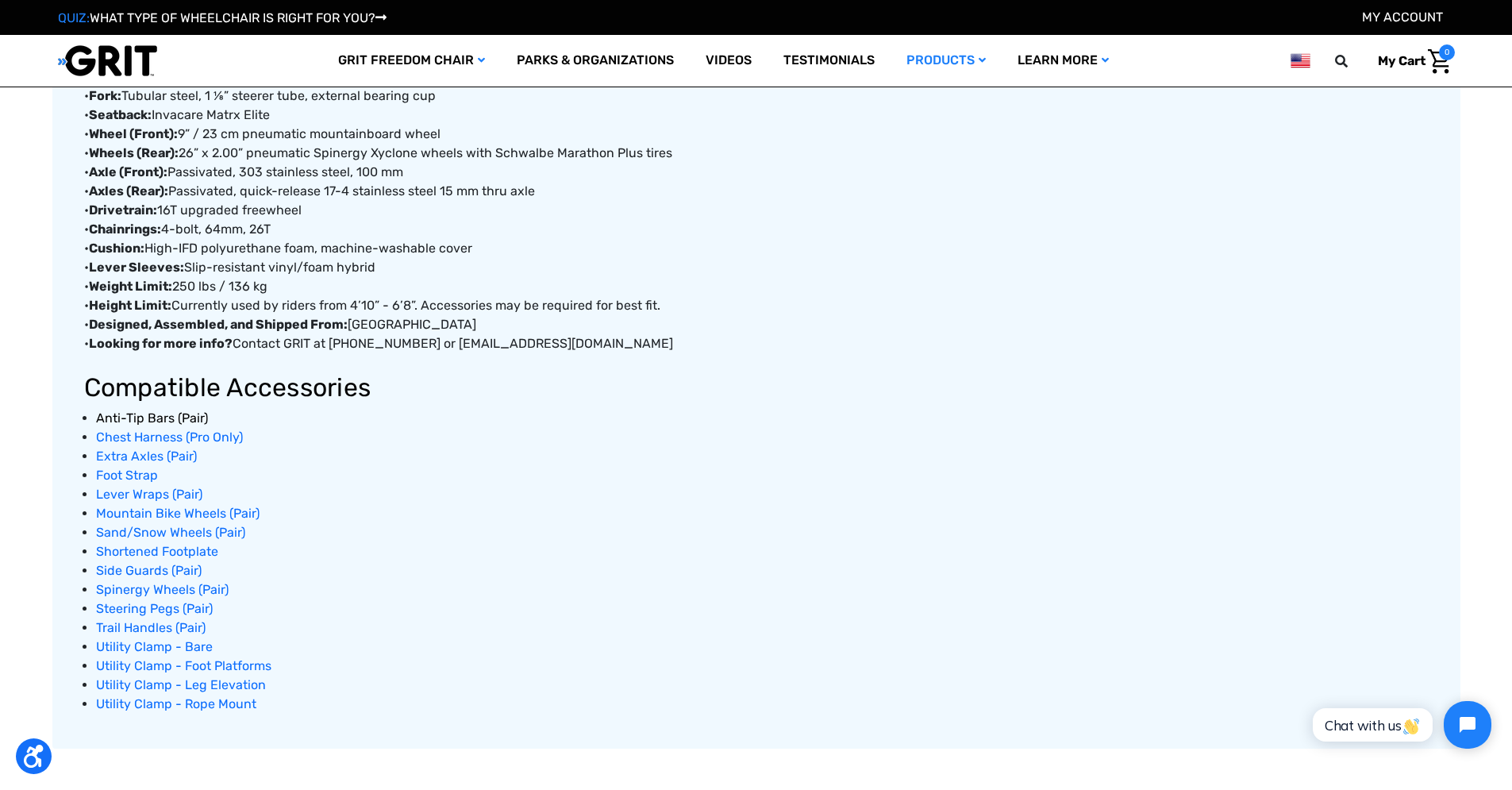
click at [127, 414] on span "Anti-Tip Bars (Pair)" at bounding box center [152, 418] width 112 height 15
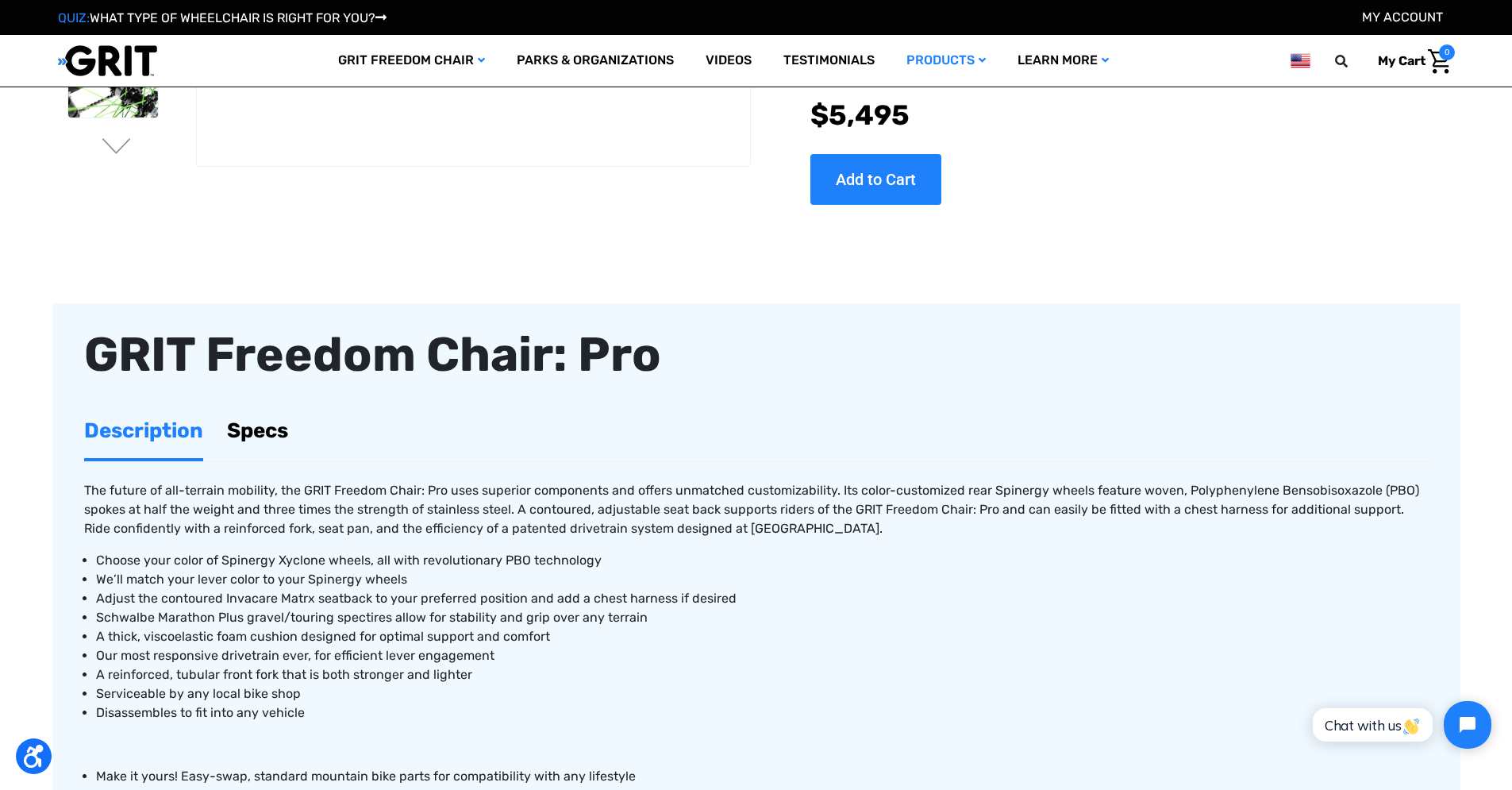
click at [265, 425] on link "Specs" at bounding box center [257, 430] width 61 height 55
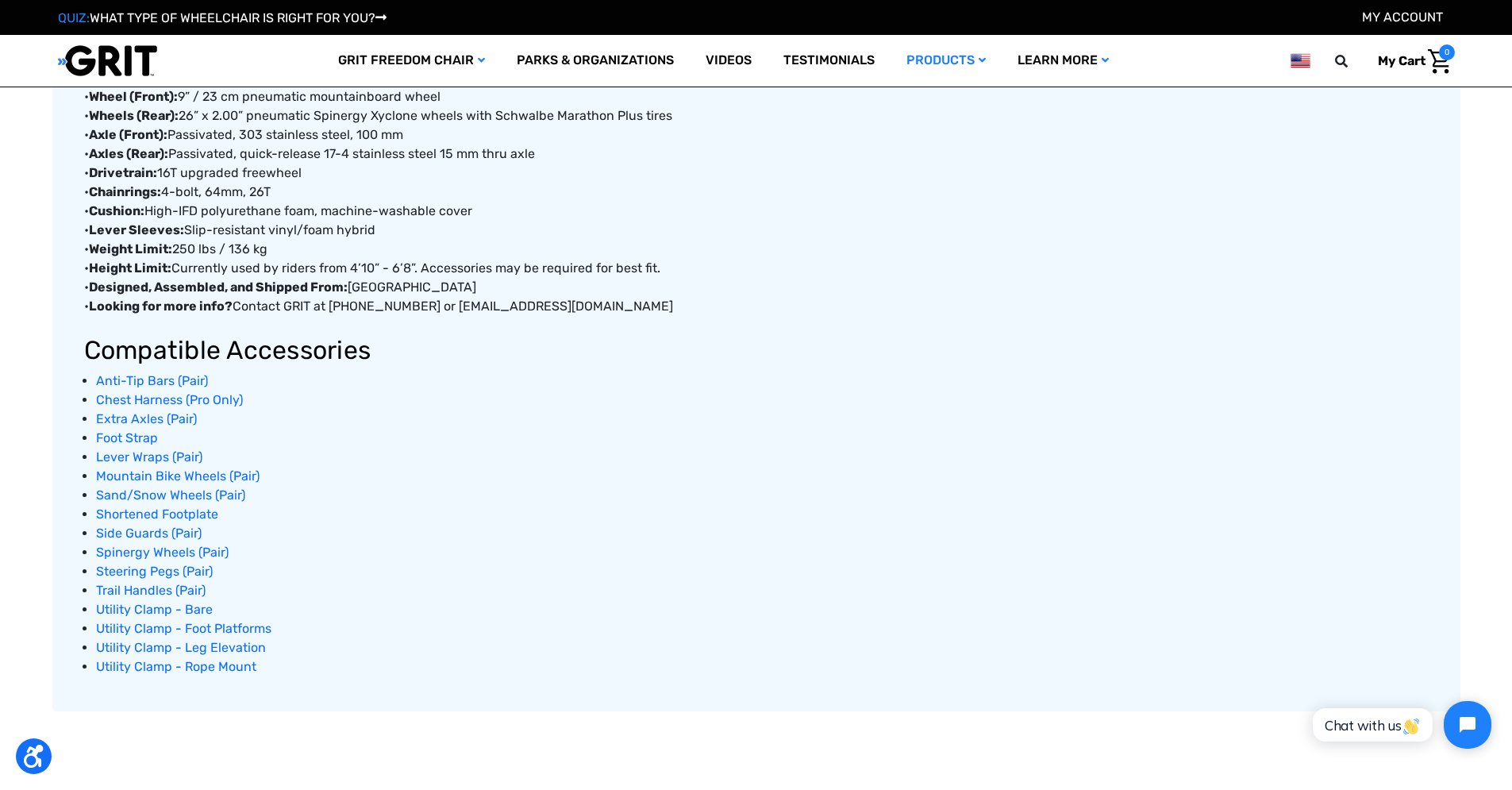
scroll to position [971, 0]
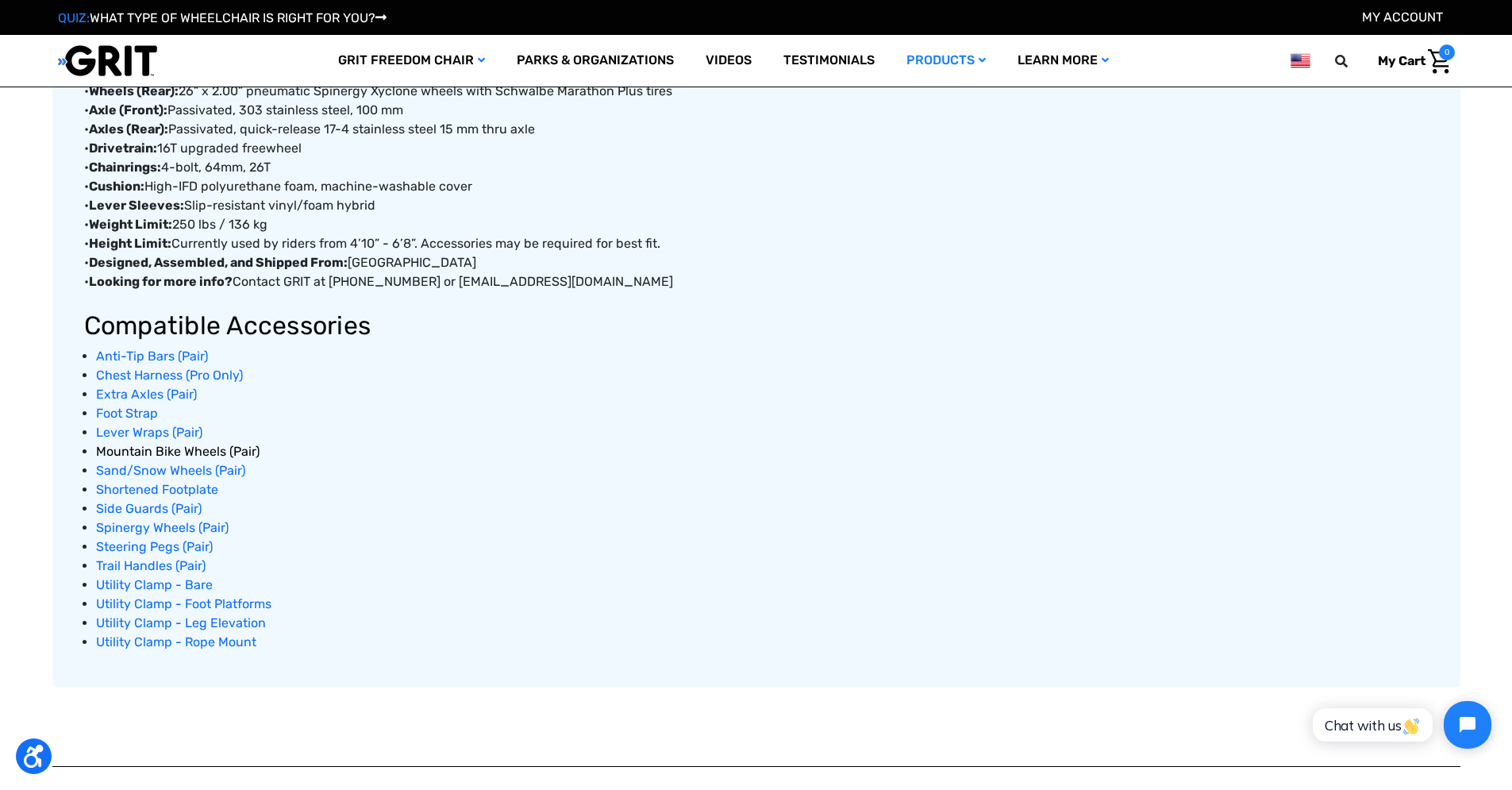
click at [153, 454] on span "Mountain Bike Wheels (Pair)" at bounding box center [178, 451] width 164 height 15
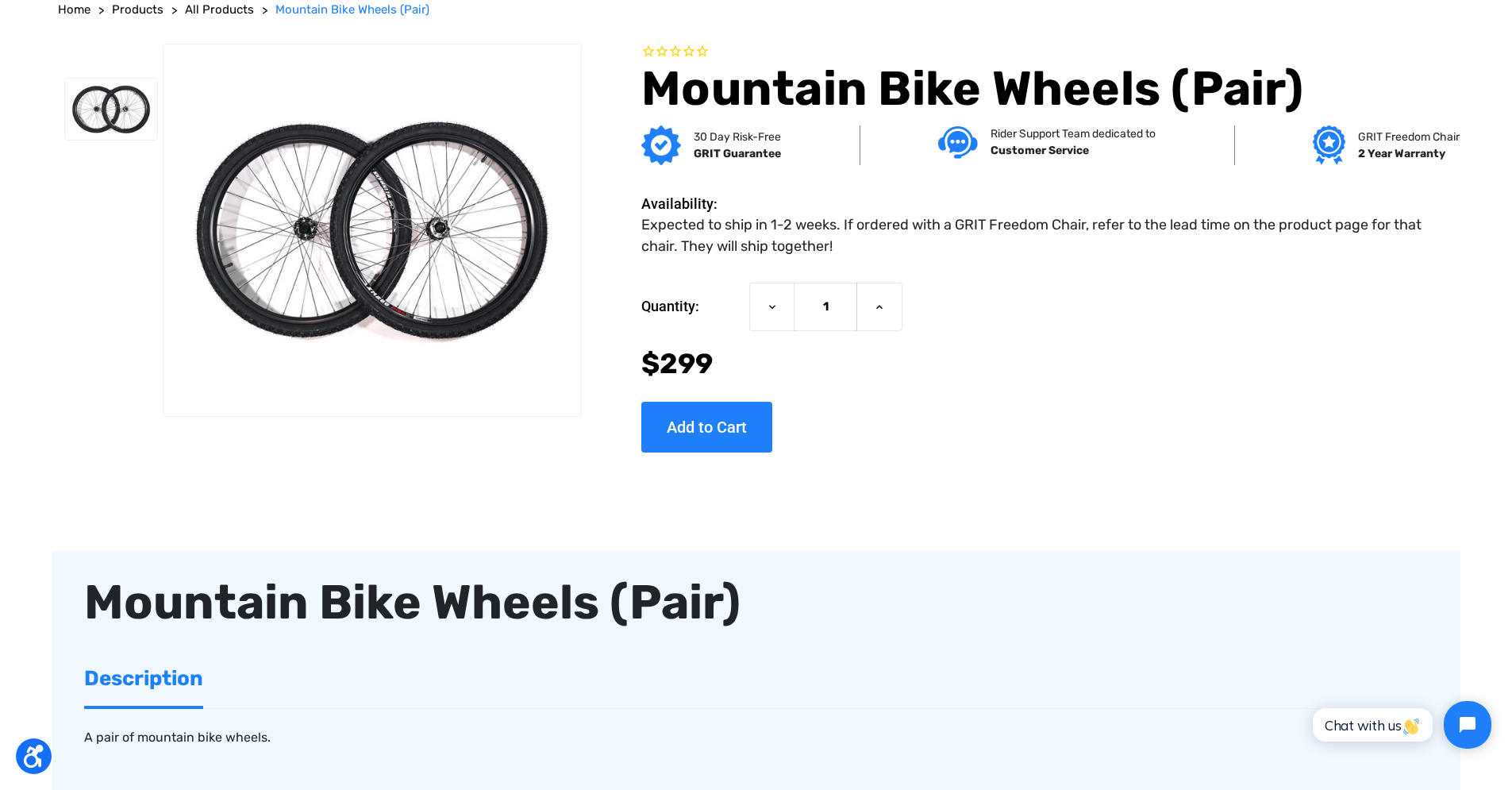
scroll to position [498, 0]
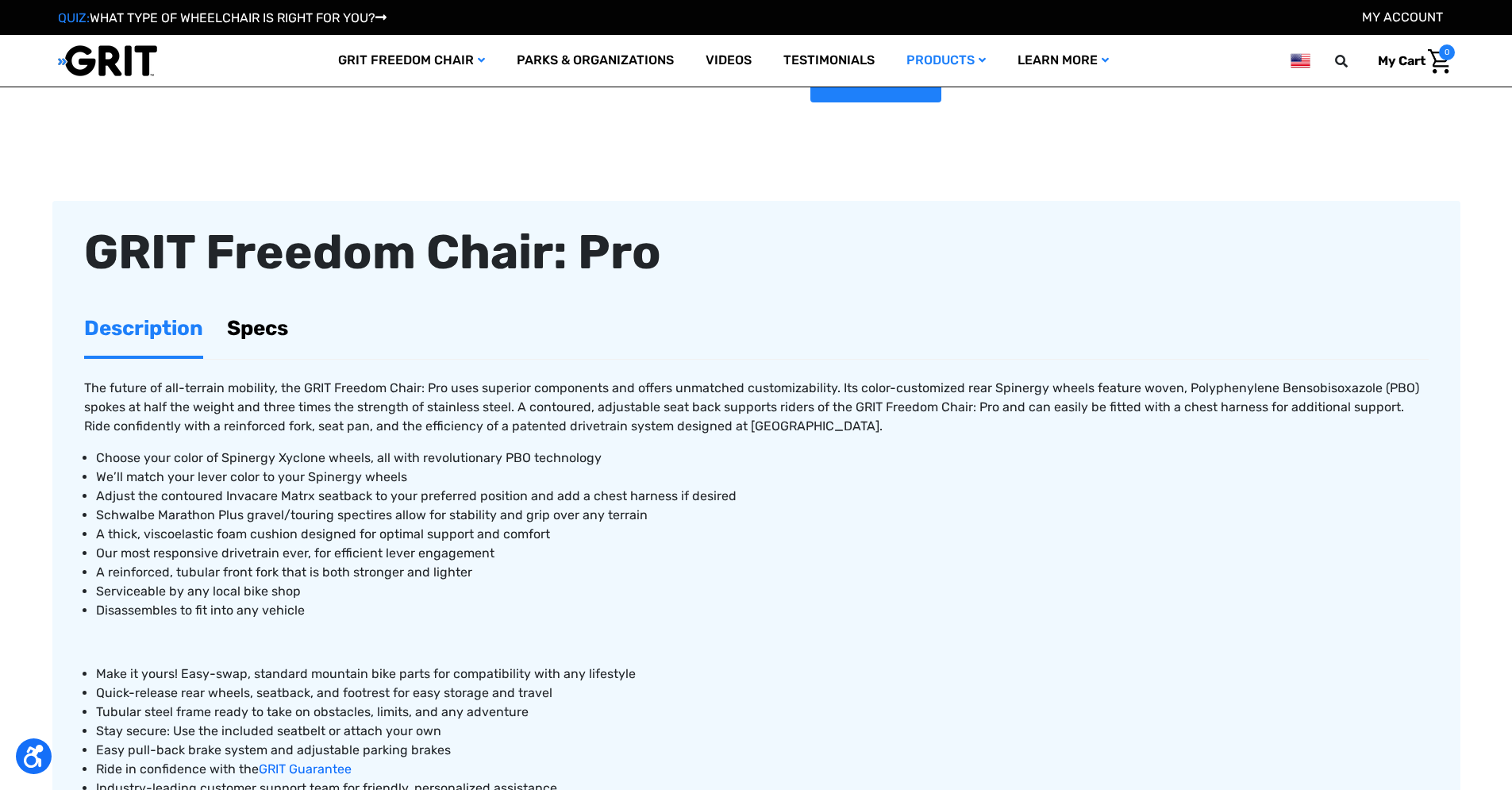
click at [221, 331] on ul "Description Specs" at bounding box center [757, 330] width 1345 height 59
click at [237, 324] on link "Specs" at bounding box center [257, 329] width 61 height 55
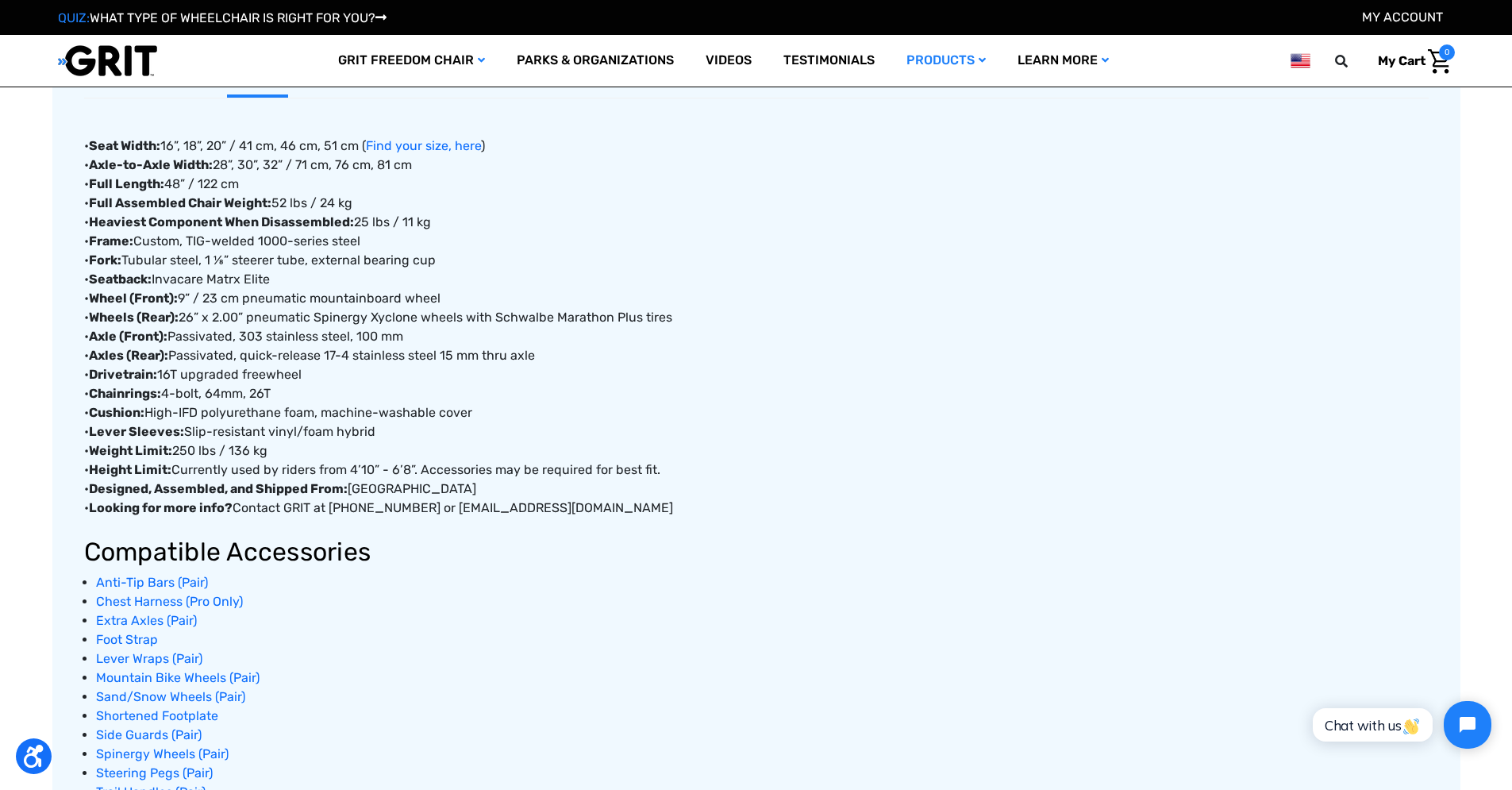
scroll to position [1003, 0]
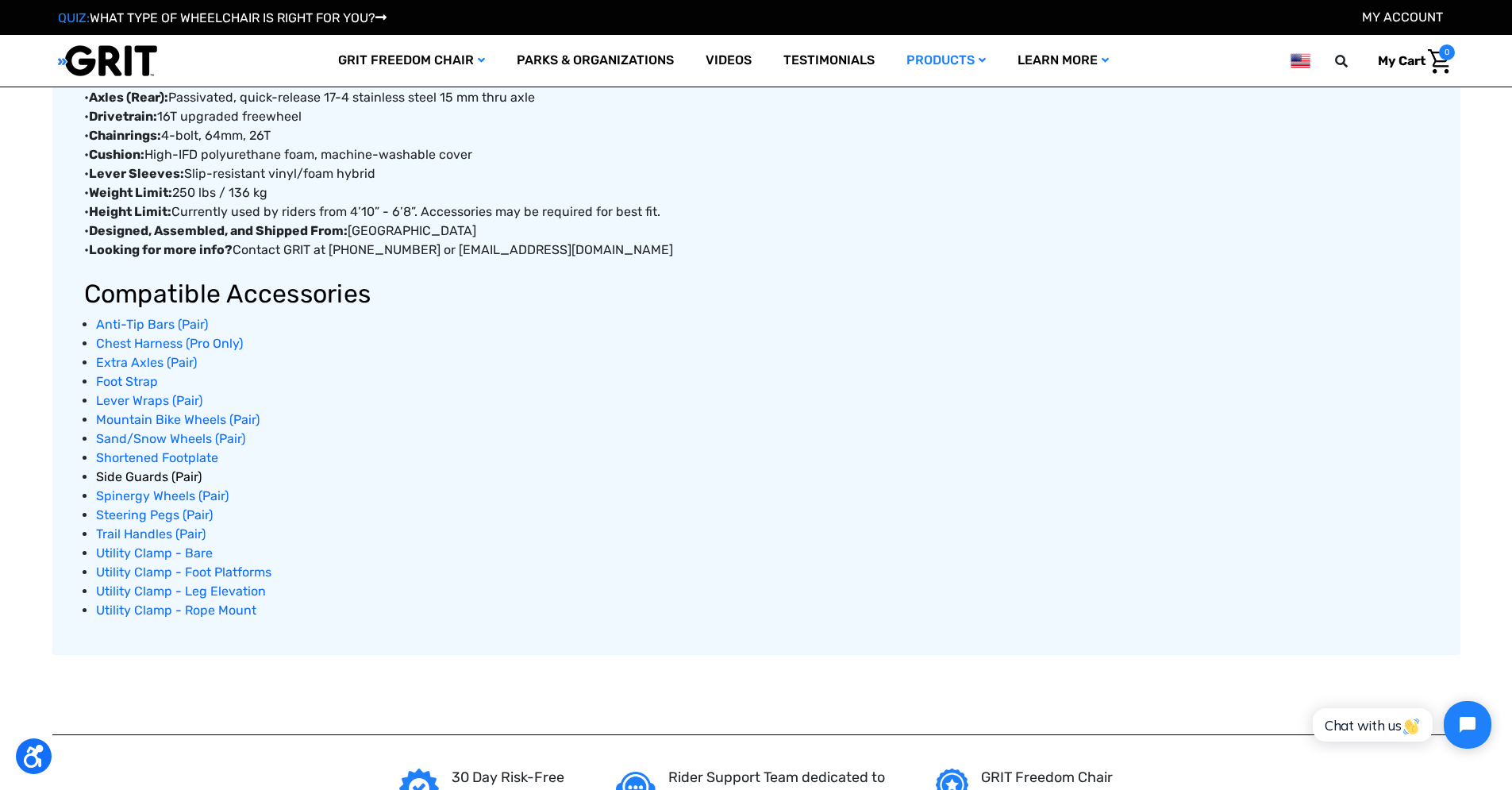
click at [133, 472] on span "Side Guards (Pair)" at bounding box center [149, 477] width 106 height 15
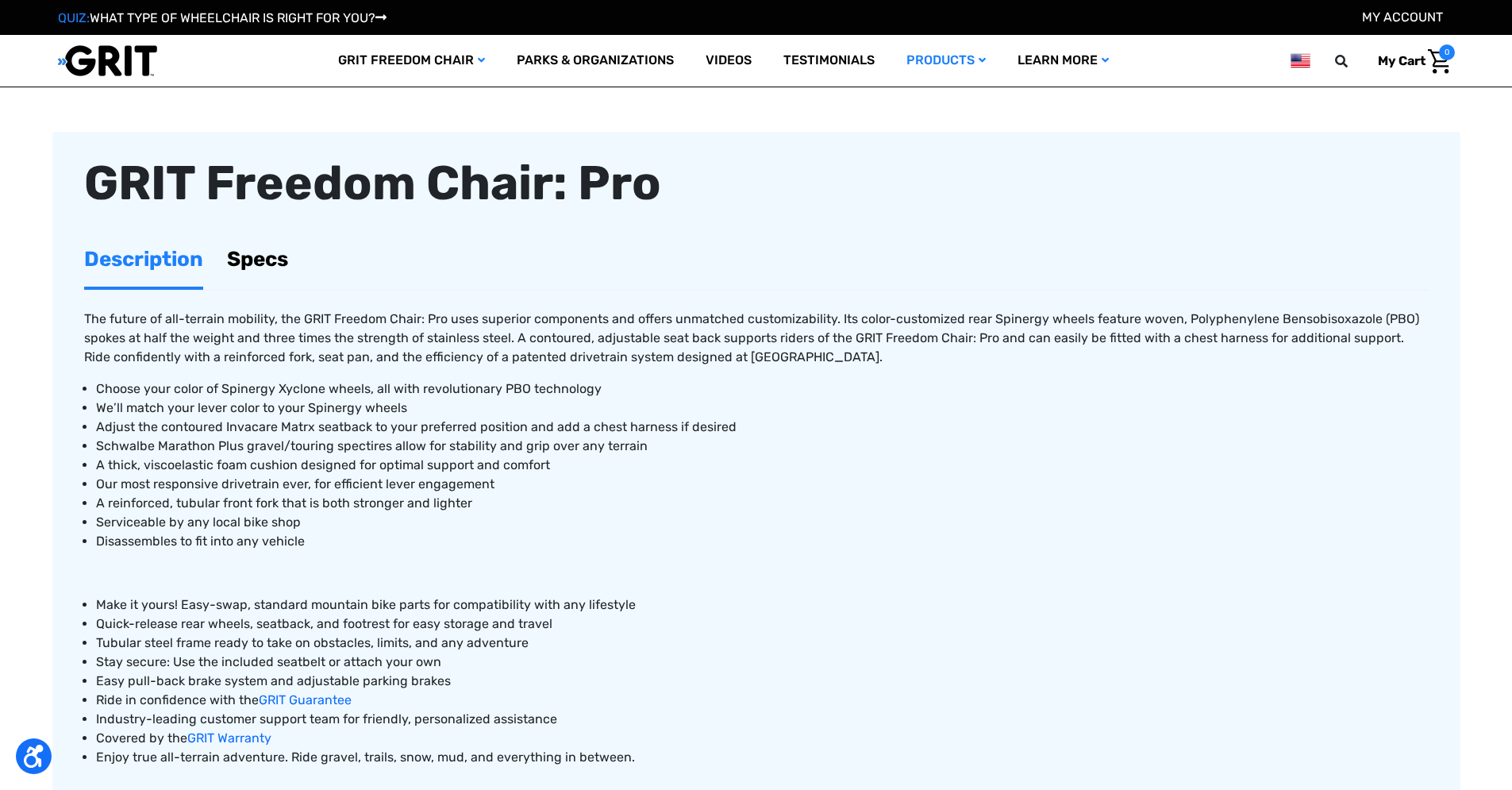
click at [272, 269] on link "Specs" at bounding box center [257, 259] width 61 height 55
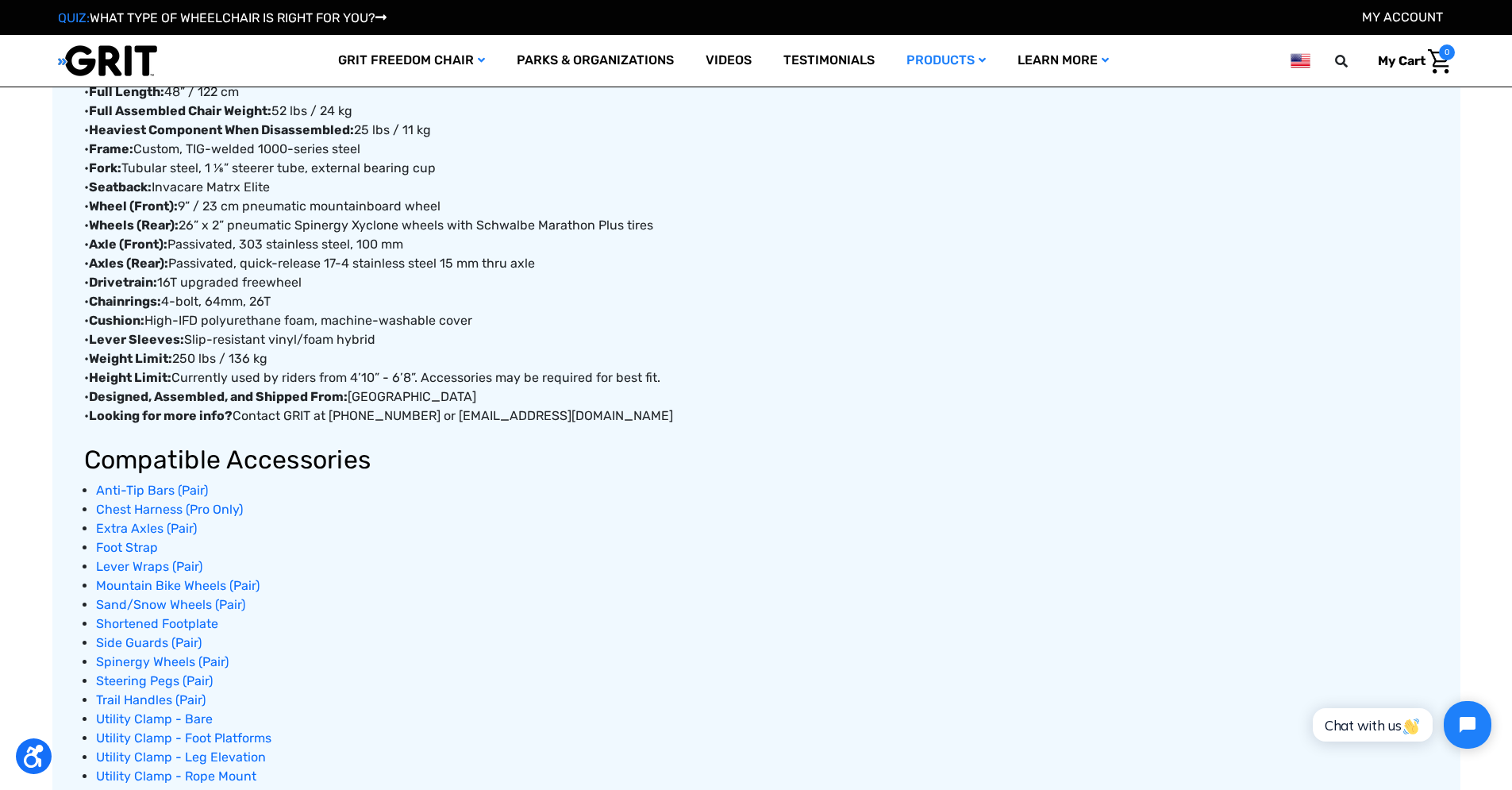
scroll to position [1069, 0]
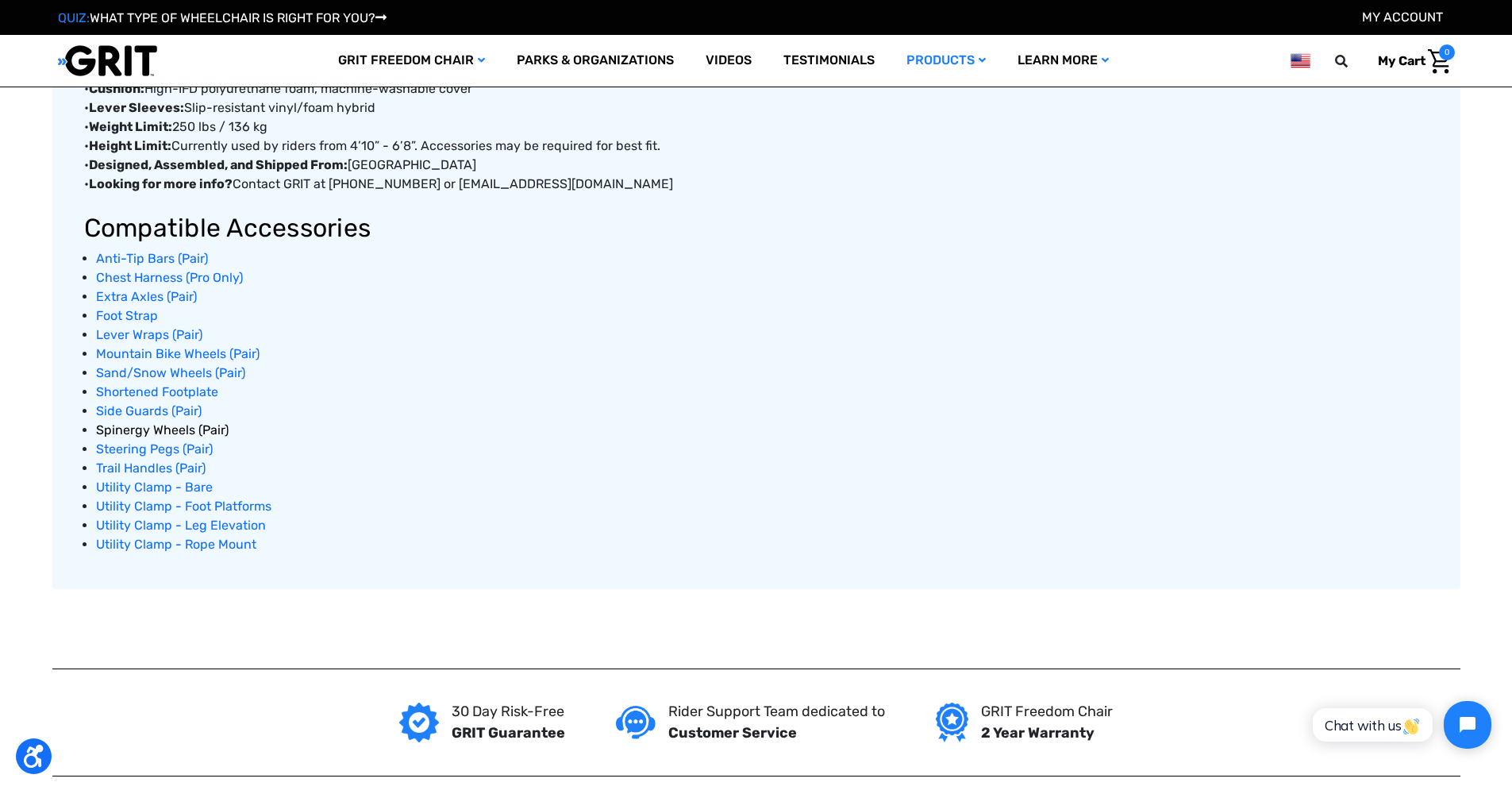
click at [150, 429] on span "Spinergy Wheels (Pair)" at bounding box center [163, 430] width 133 height 15
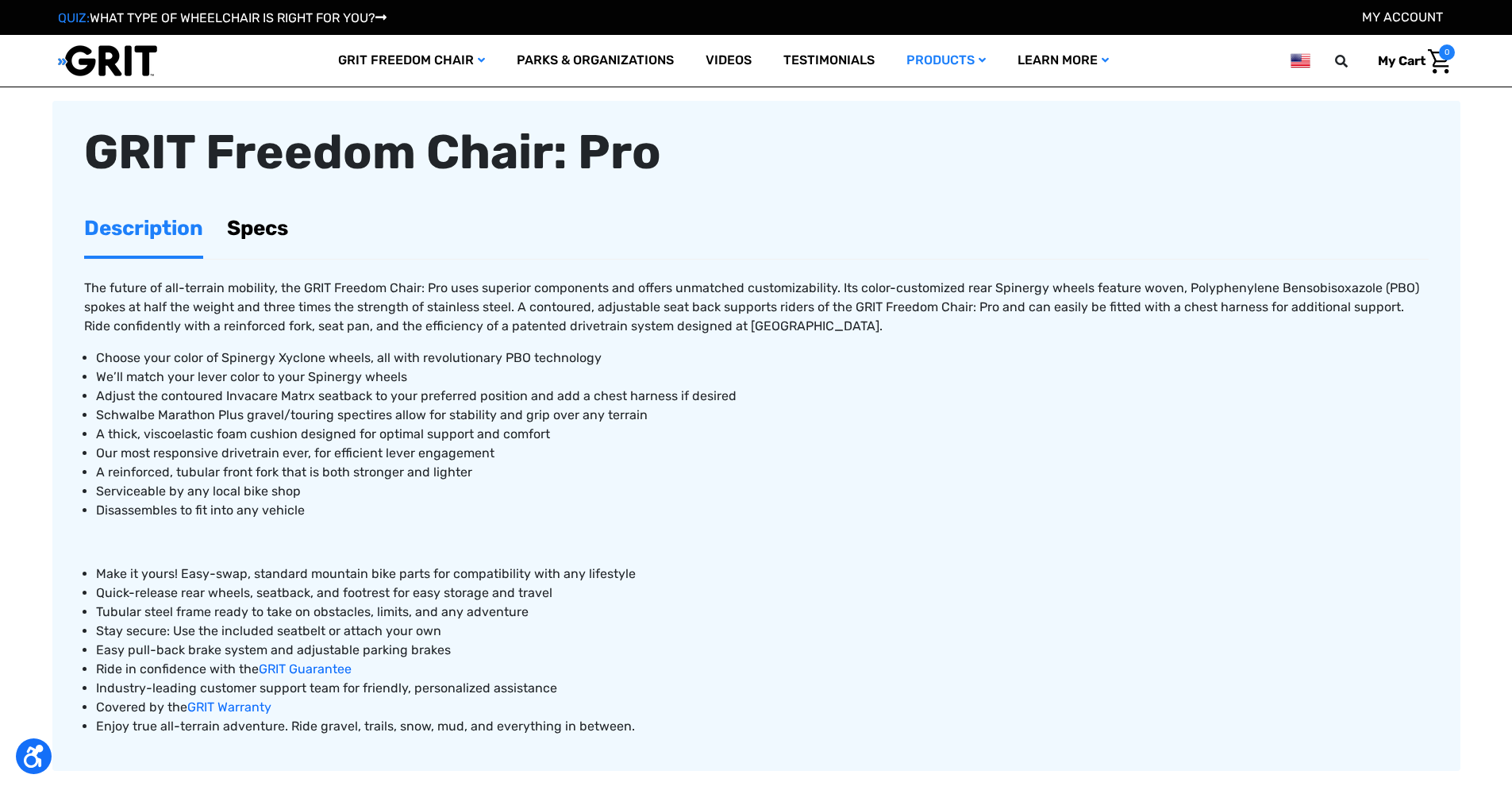
click at [227, 237] on link "Specs" at bounding box center [257, 228] width 61 height 55
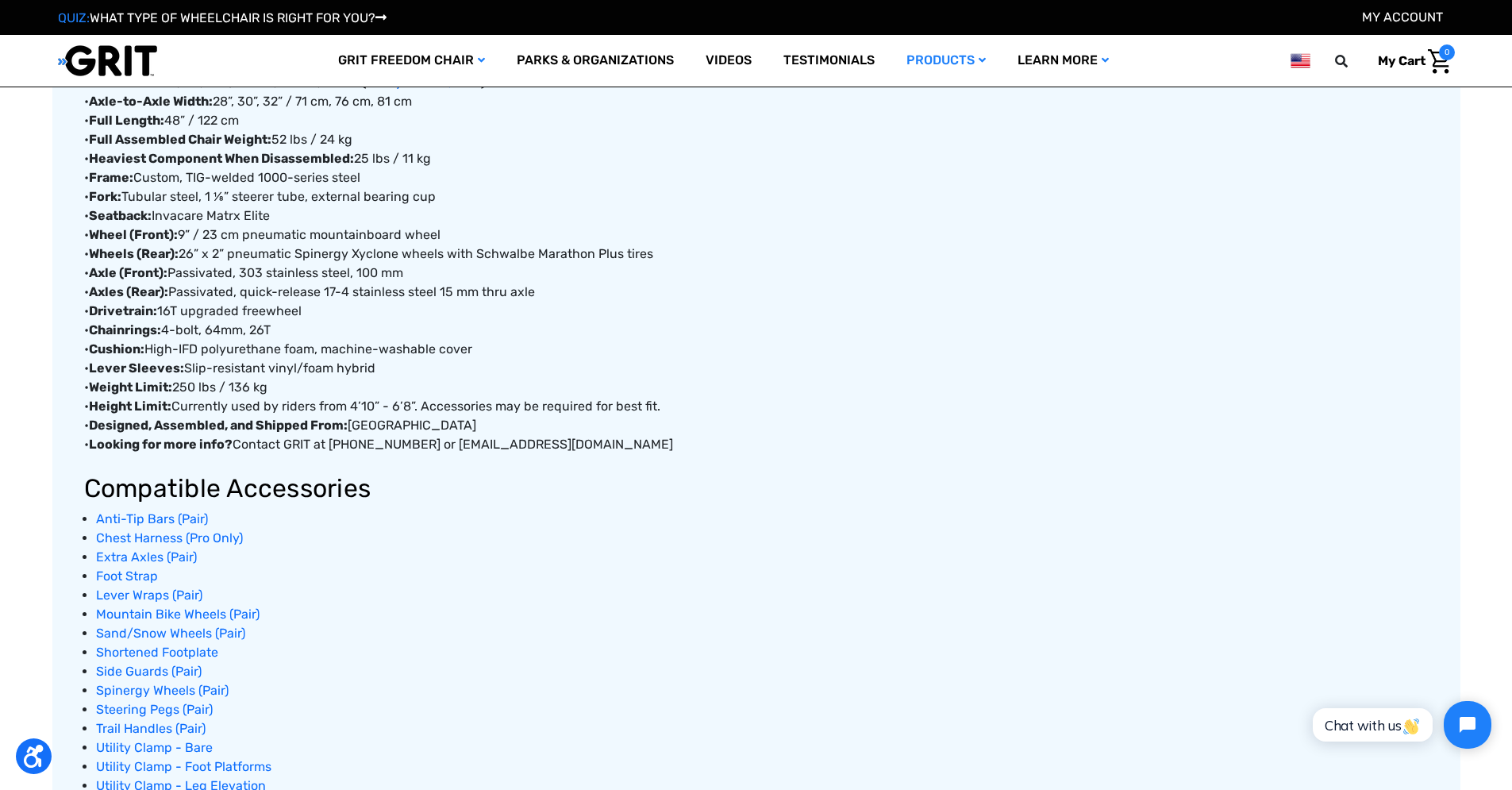
scroll to position [1044, 0]
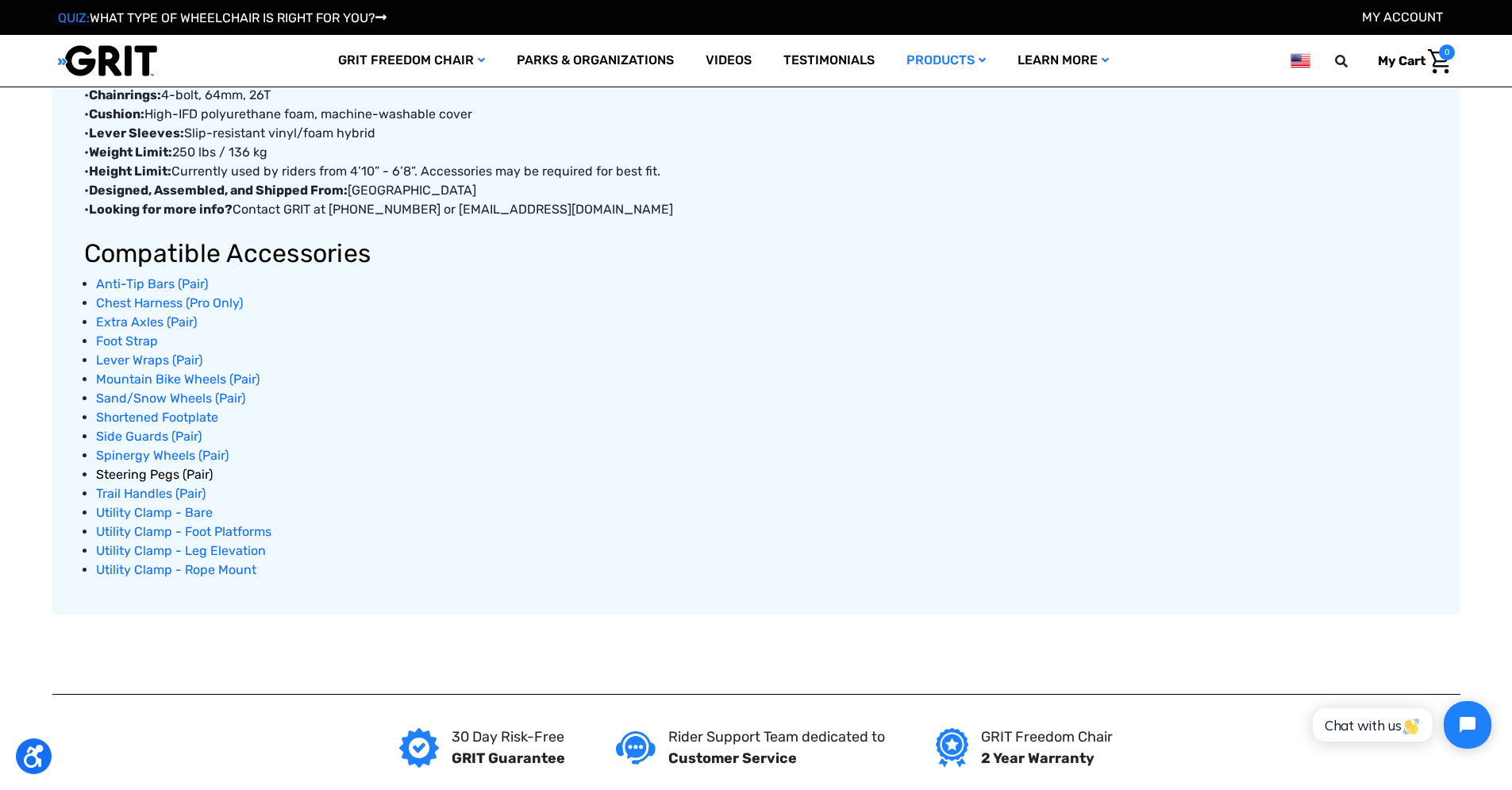
click at [148, 477] on span "Steering Pegs (Pair)" at bounding box center [155, 474] width 116 height 15
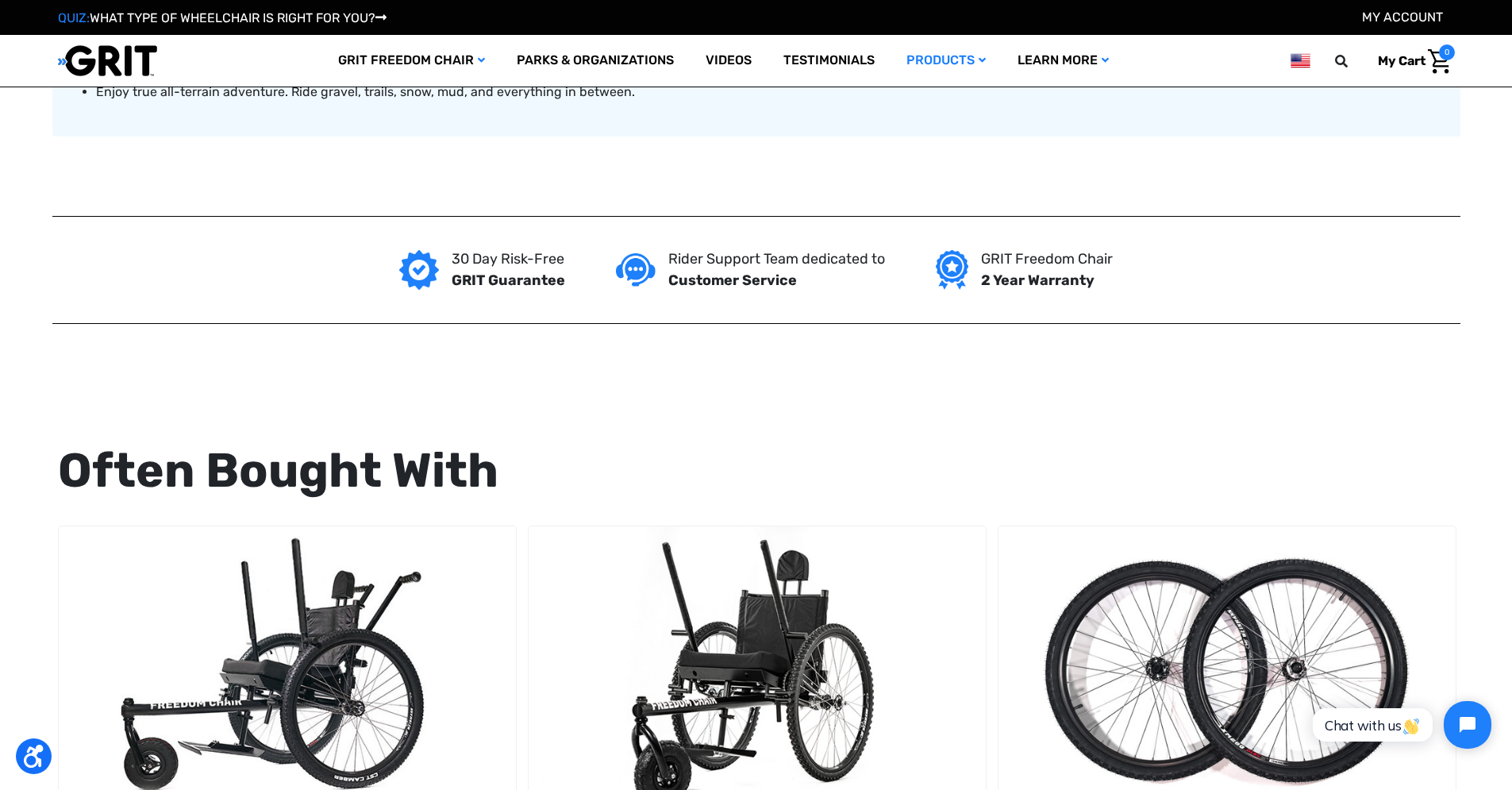
scroll to position [1460, 0]
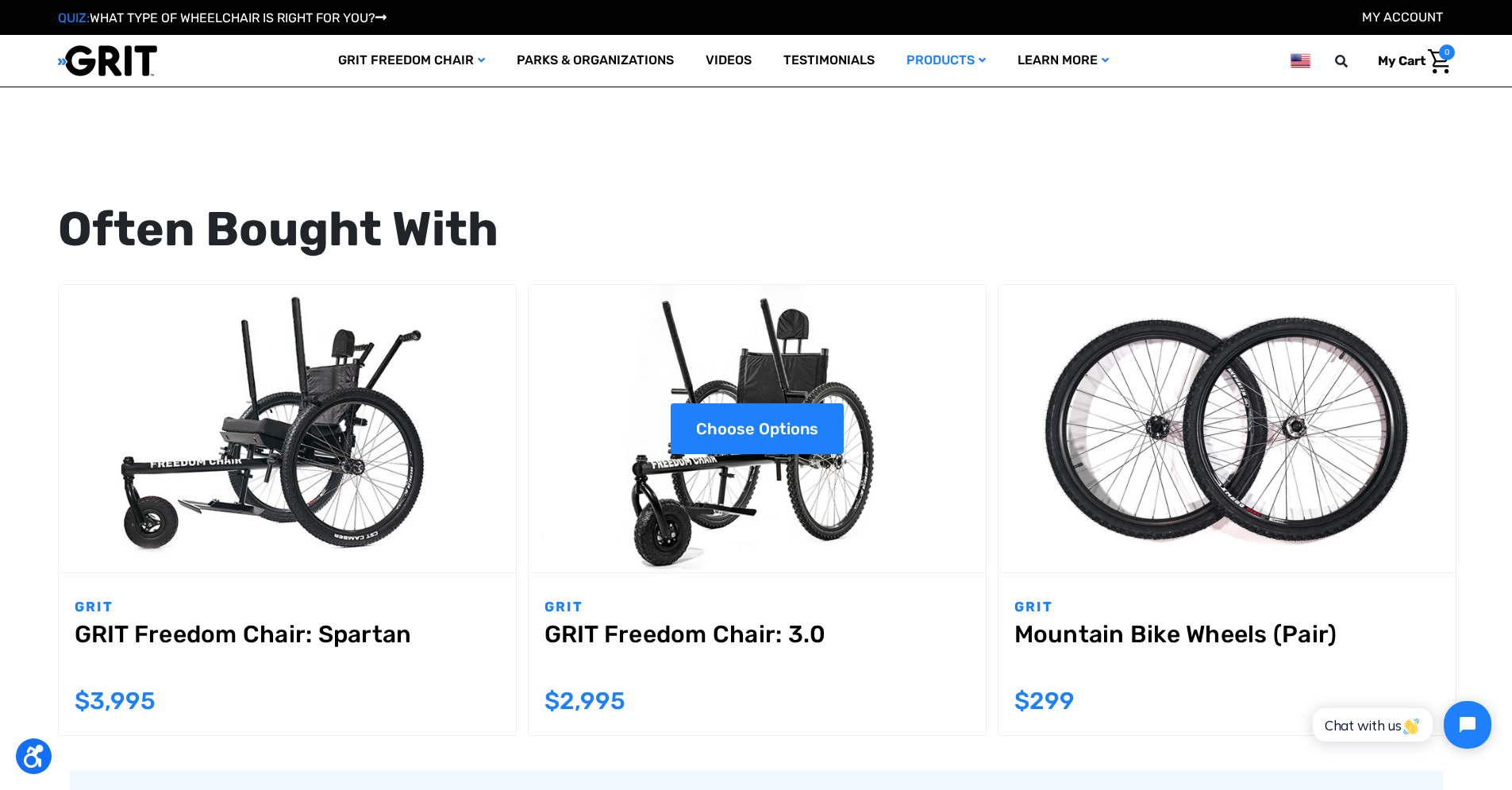
click at [817, 437] on link "Choose Options" at bounding box center [757, 429] width 173 height 51
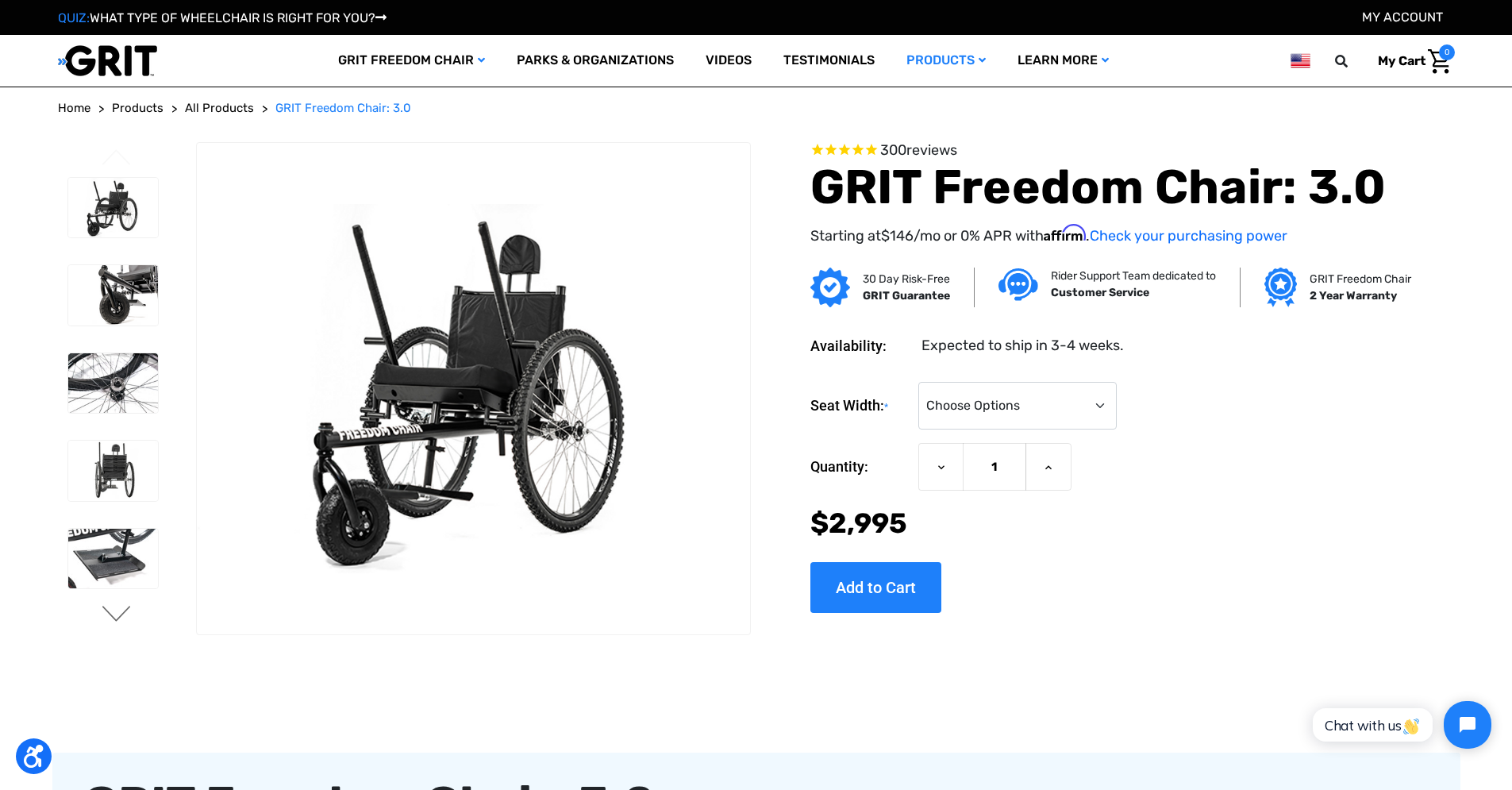
click at [100, 614] on button "Next" at bounding box center [116, 615] width 34 height 19
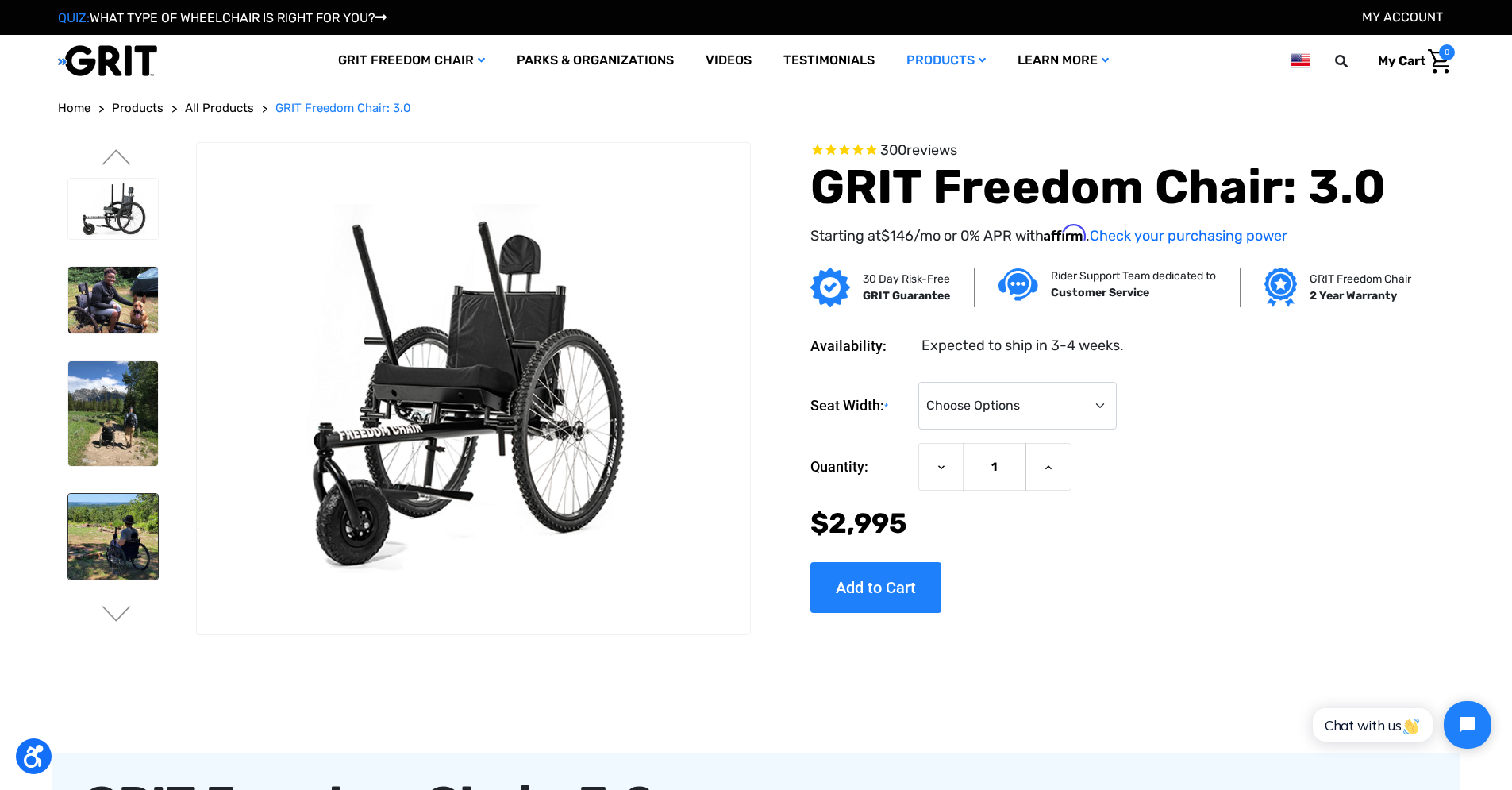
click at [108, 561] on img at bounding box center [113, 536] width 90 height 85
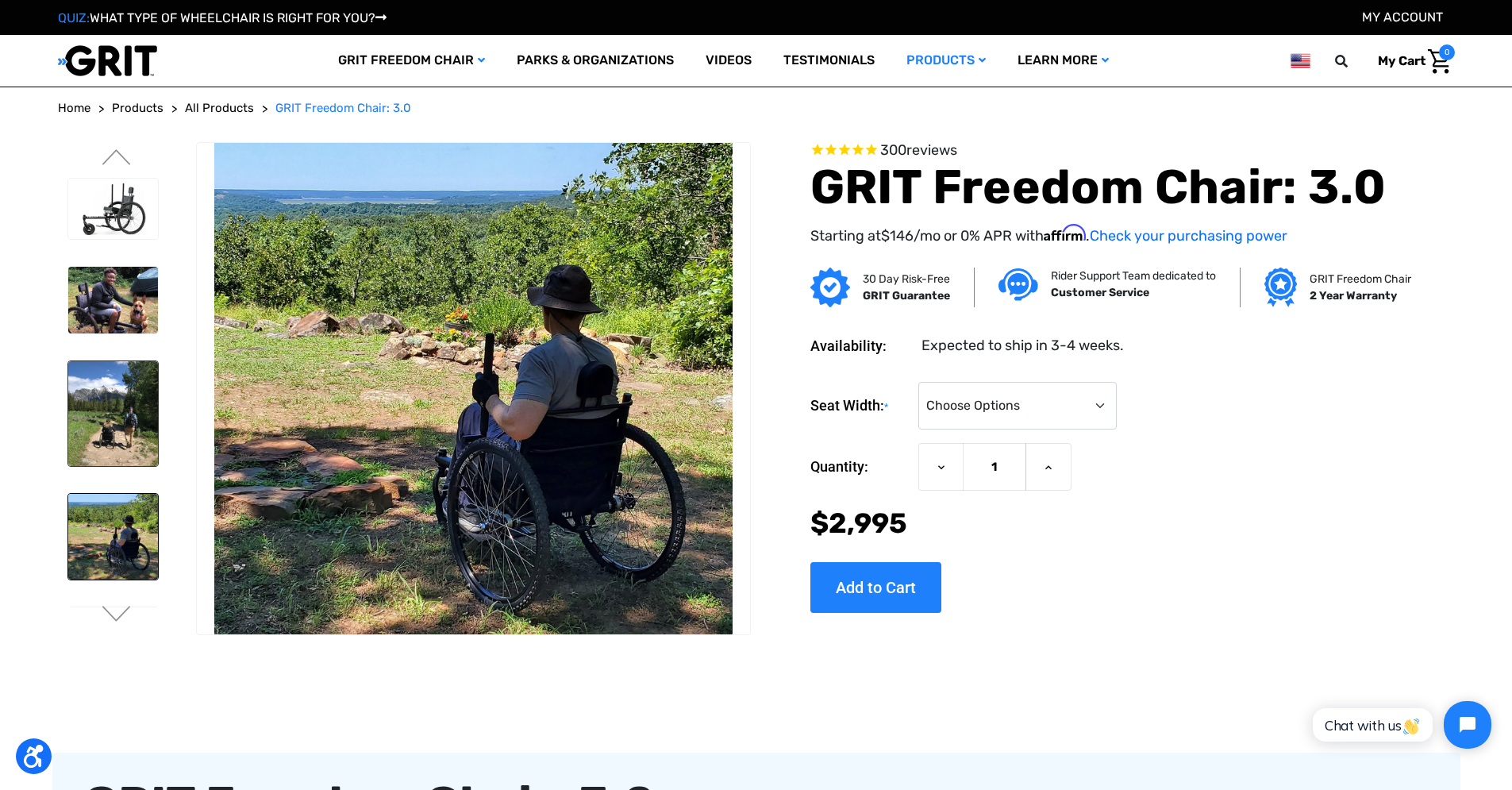
click at [94, 428] on img at bounding box center [113, 413] width 90 height 105
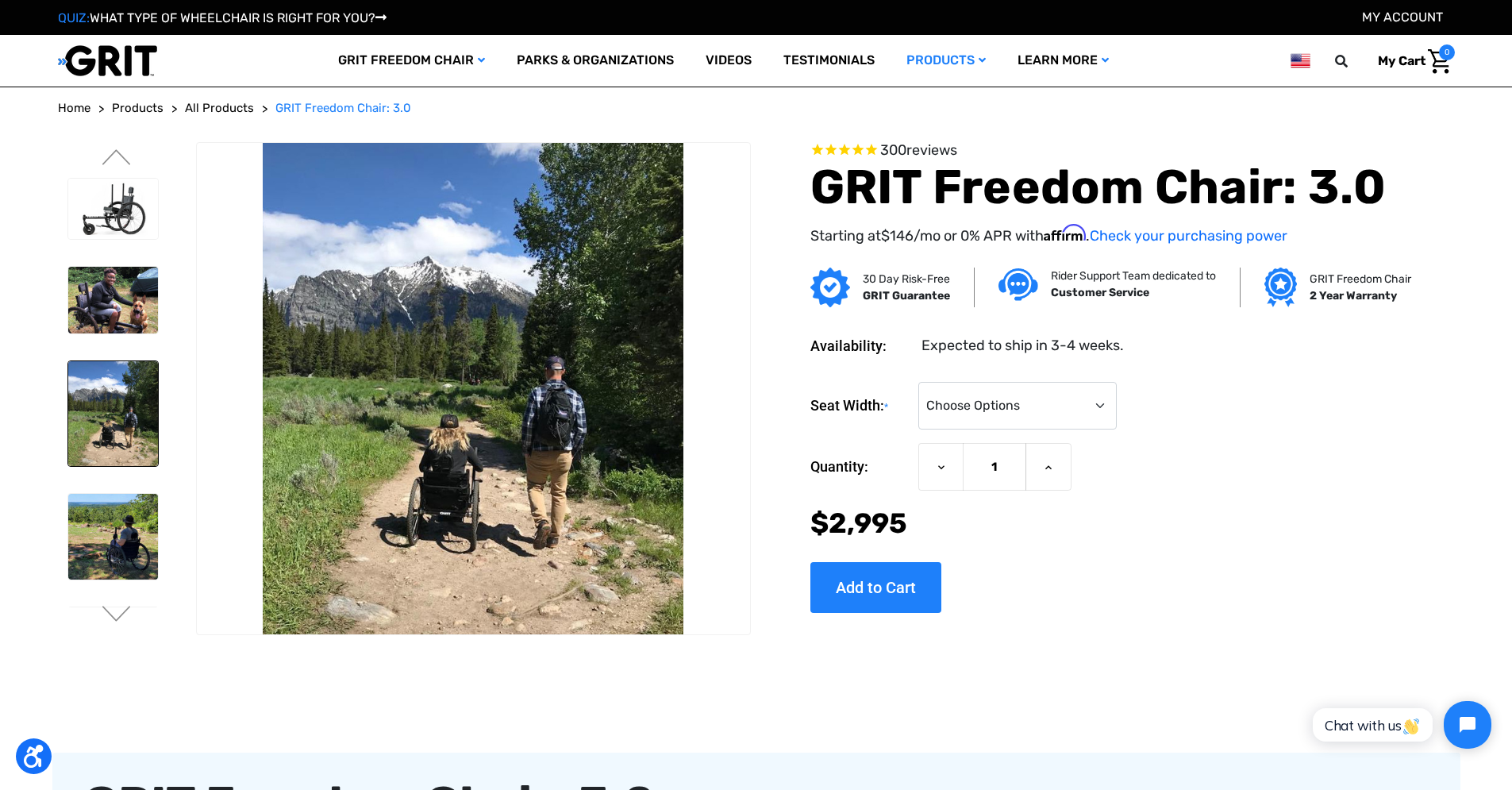
click at [116, 147] on ul "Previous" at bounding box center [127, 389] width 139 height 494
click at [116, 152] on button "Previous" at bounding box center [116, 158] width 34 height 19
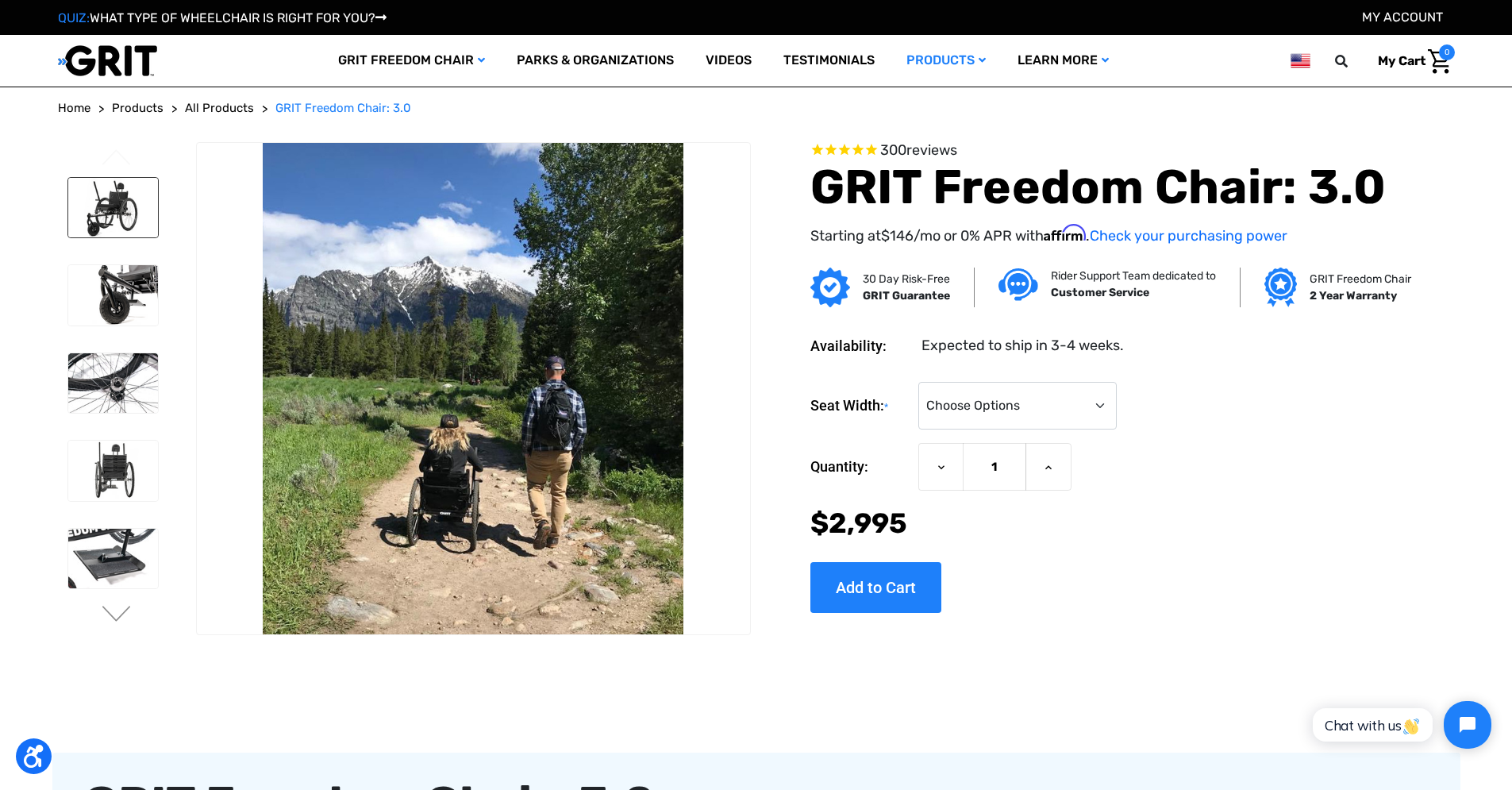
click at [121, 181] on img at bounding box center [113, 208] width 90 height 60
